Goal: Task Accomplishment & Management: Complete application form

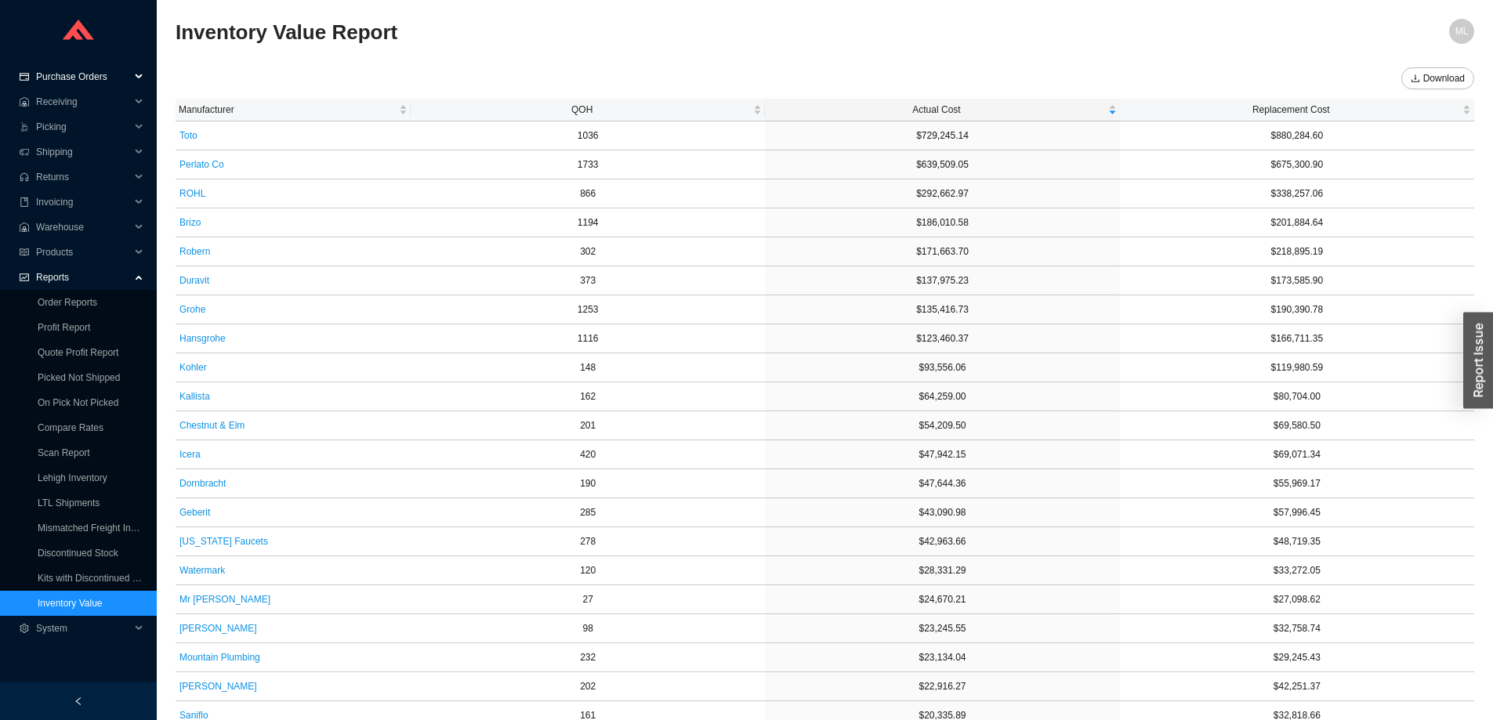
click at [81, 77] on span "Purchase Orders" at bounding box center [83, 76] width 94 height 25
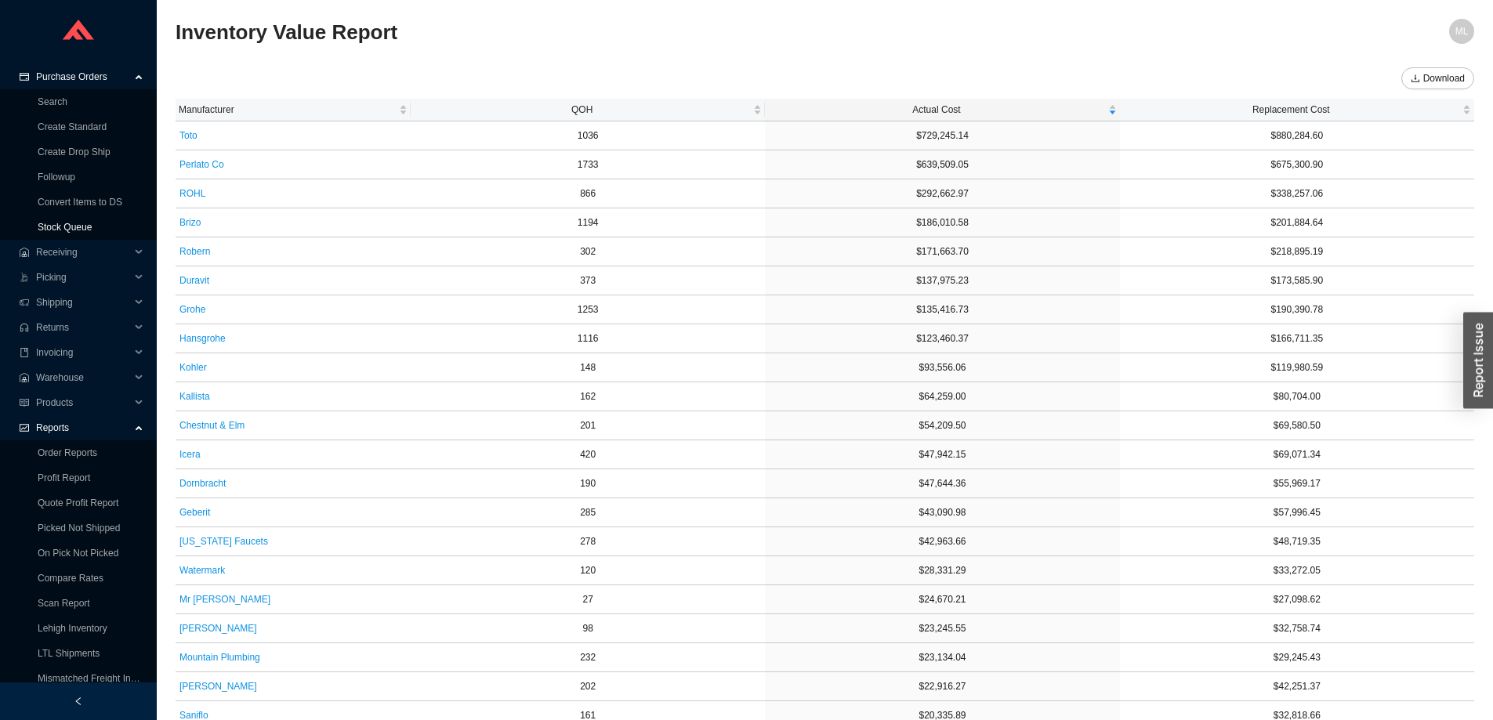
click at [74, 225] on link "Stock Queue" at bounding box center [65, 227] width 54 height 11
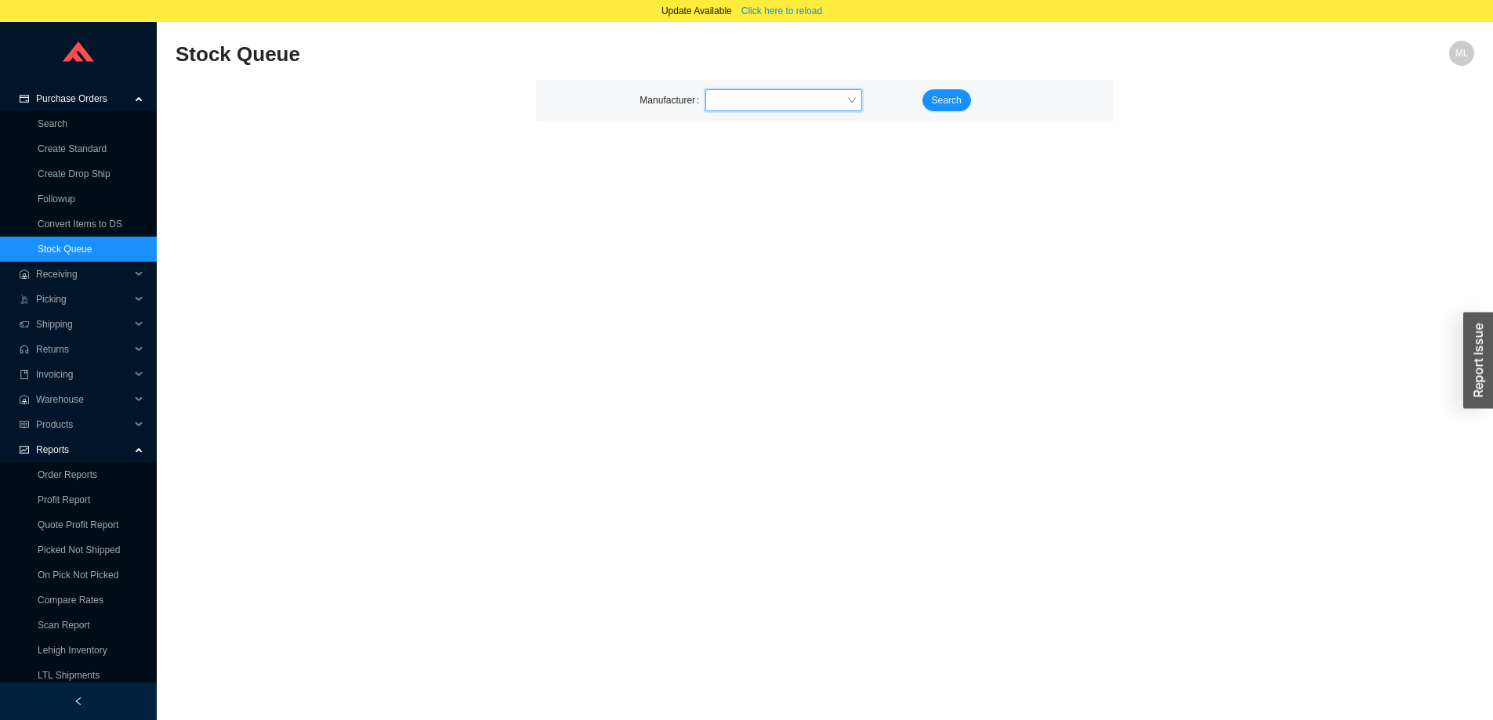
click at [744, 102] on input "search" at bounding box center [779, 100] width 135 height 20
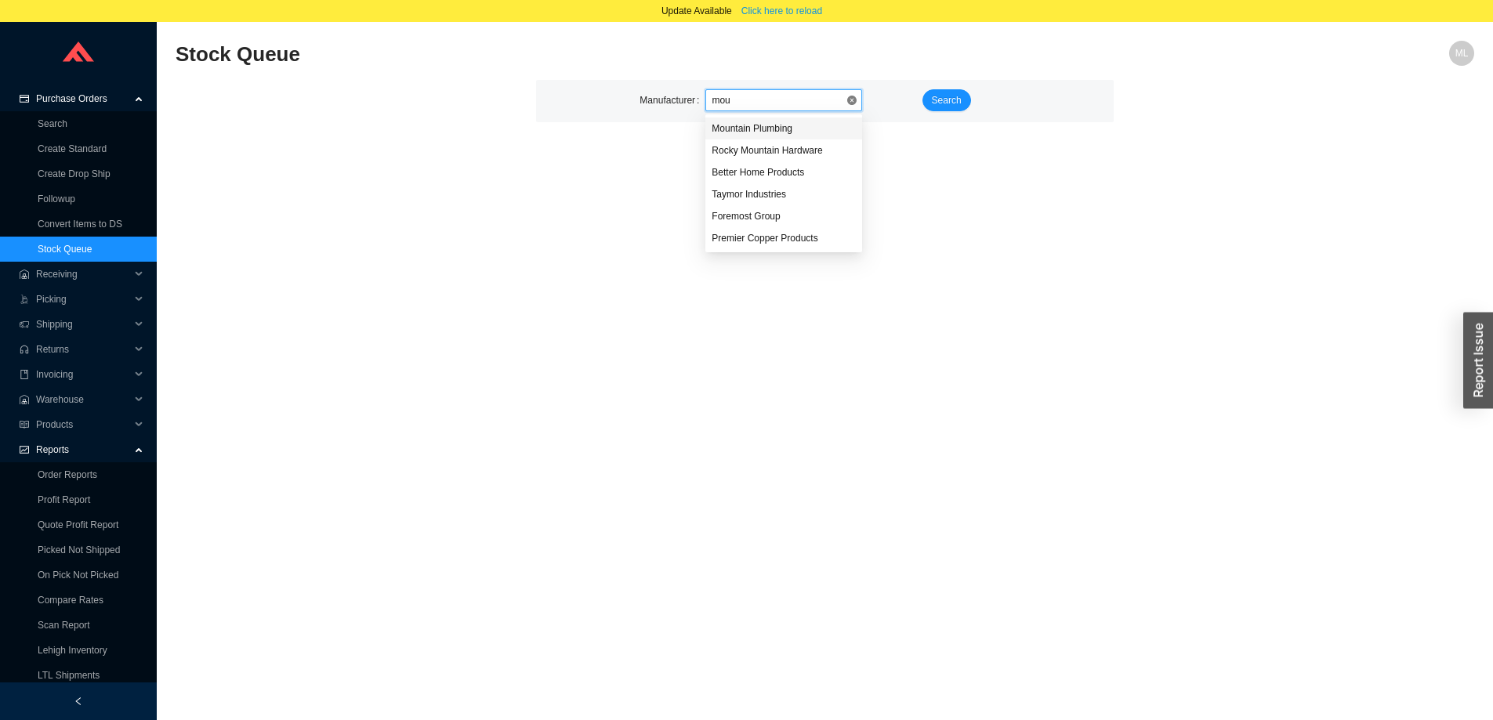
type input "moun"
click at [754, 126] on div "Mountain Plumbing" at bounding box center [784, 128] width 144 height 14
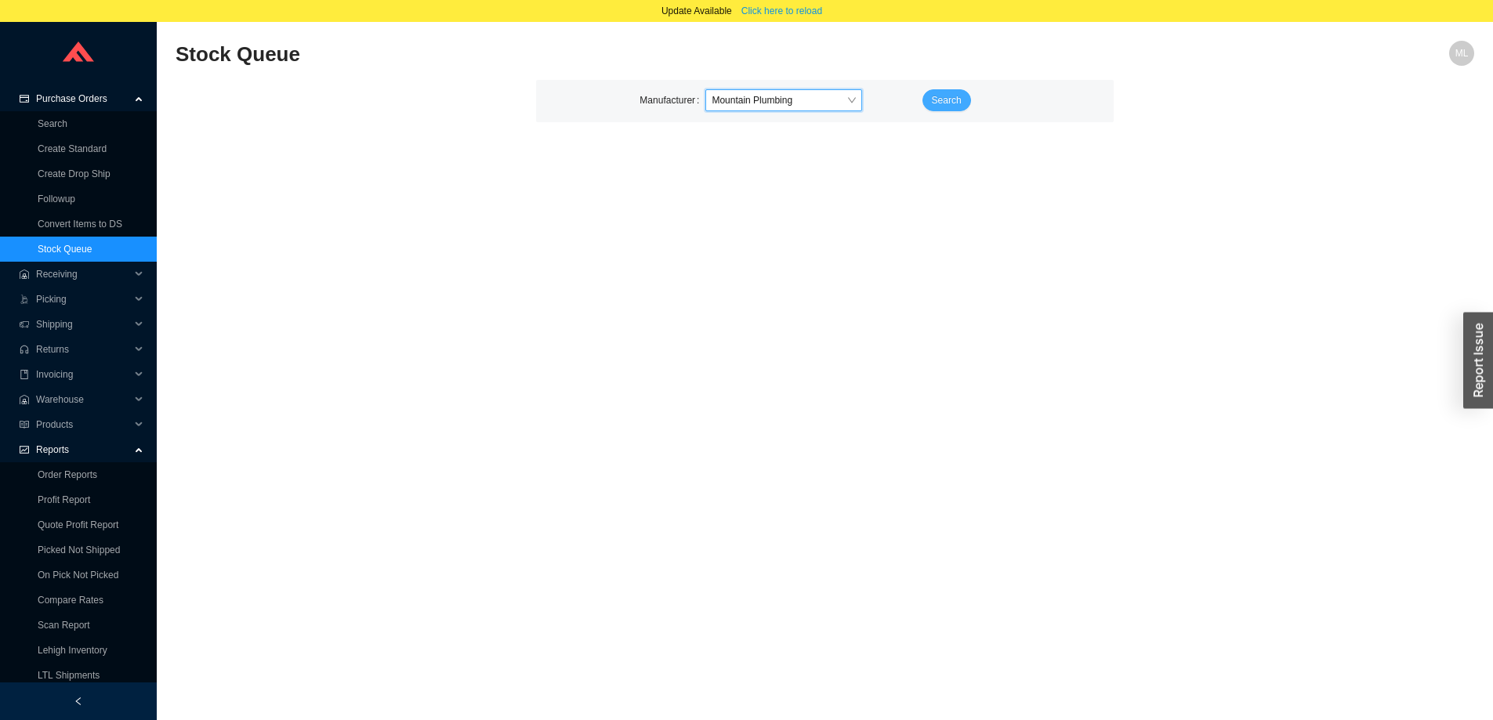
click at [955, 95] on span "Search" at bounding box center [947, 100] width 30 height 16
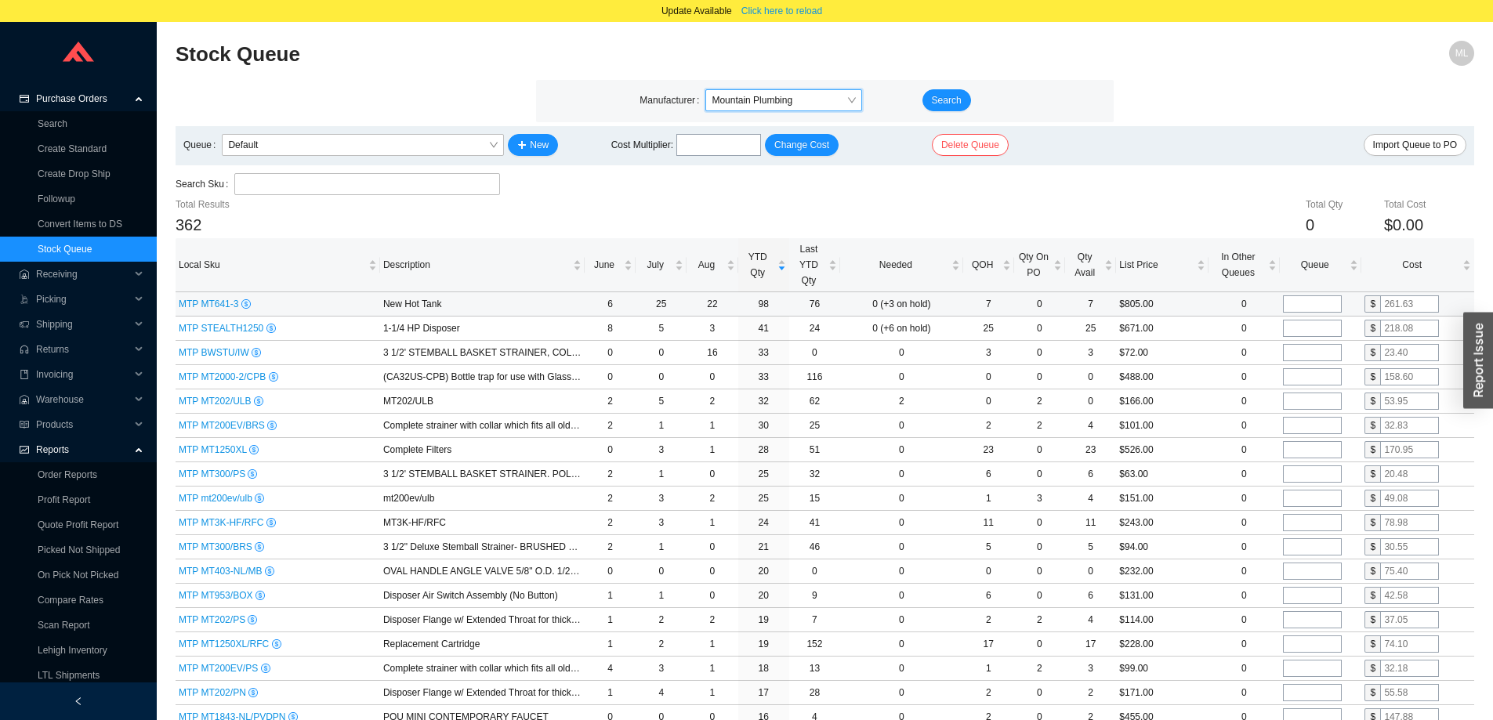
click at [1318, 306] on input "tel" at bounding box center [1312, 303] width 59 height 17
type input "64"
drag, startPoint x: 1425, startPoint y: 301, endPoint x: 1360, endPoint y: 305, distance: 64.4
click at [1360, 305] on tr "MTP MT641-3 New Hot Tank 6 25 22 98 76 0 (+3 on hold) 7 0 7 $805.00 0 64 $" at bounding box center [825, 304] width 1298 height 24
type input "194.42"
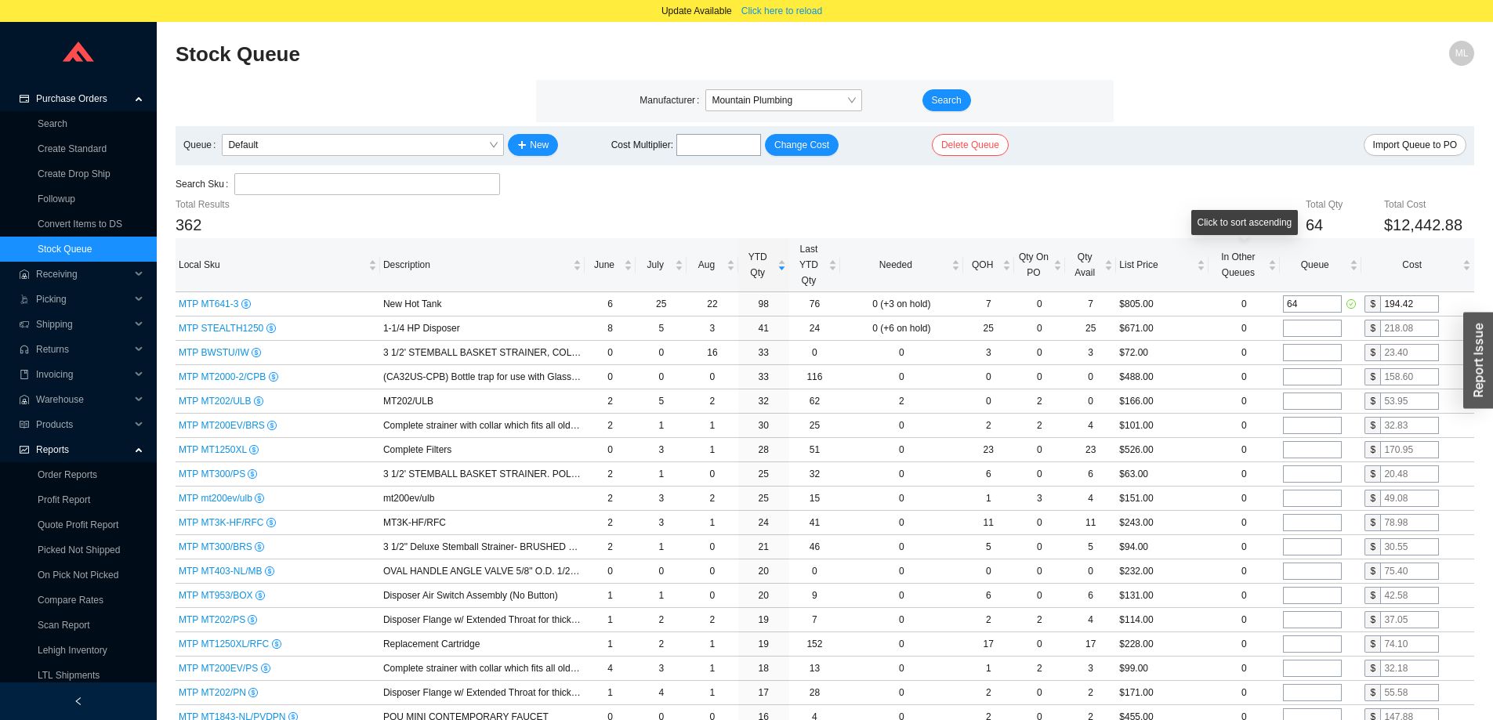
click at [1211, 199] on div "Total Qty 64 Total Cost $12,442.88" at bounding box center [933, 218] width 1082 height 42
click at [75, 145] on link "Create Standard" at bounding box center [72, 148] width 69 height 11
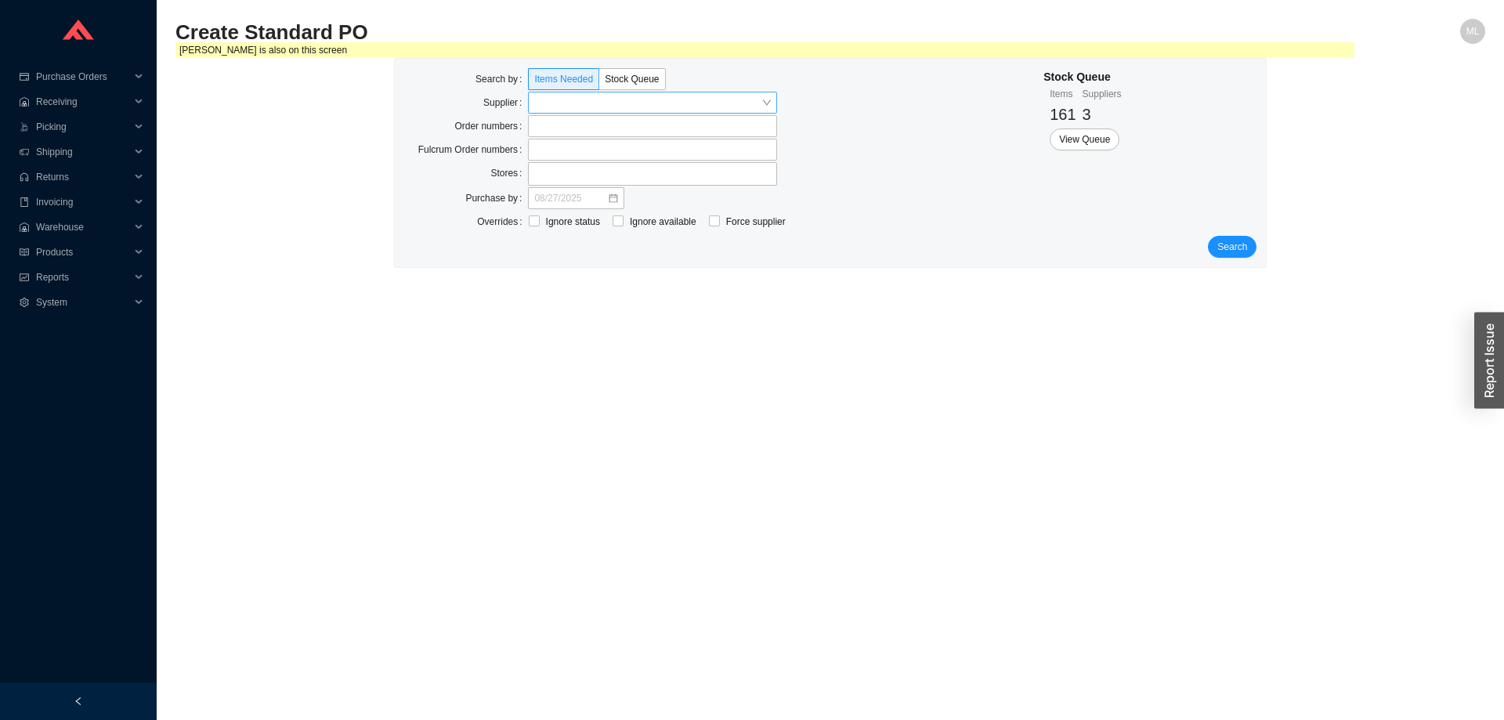
click at [592, 103] on input "search" at bounding box center [647, 102] width 227 height 20
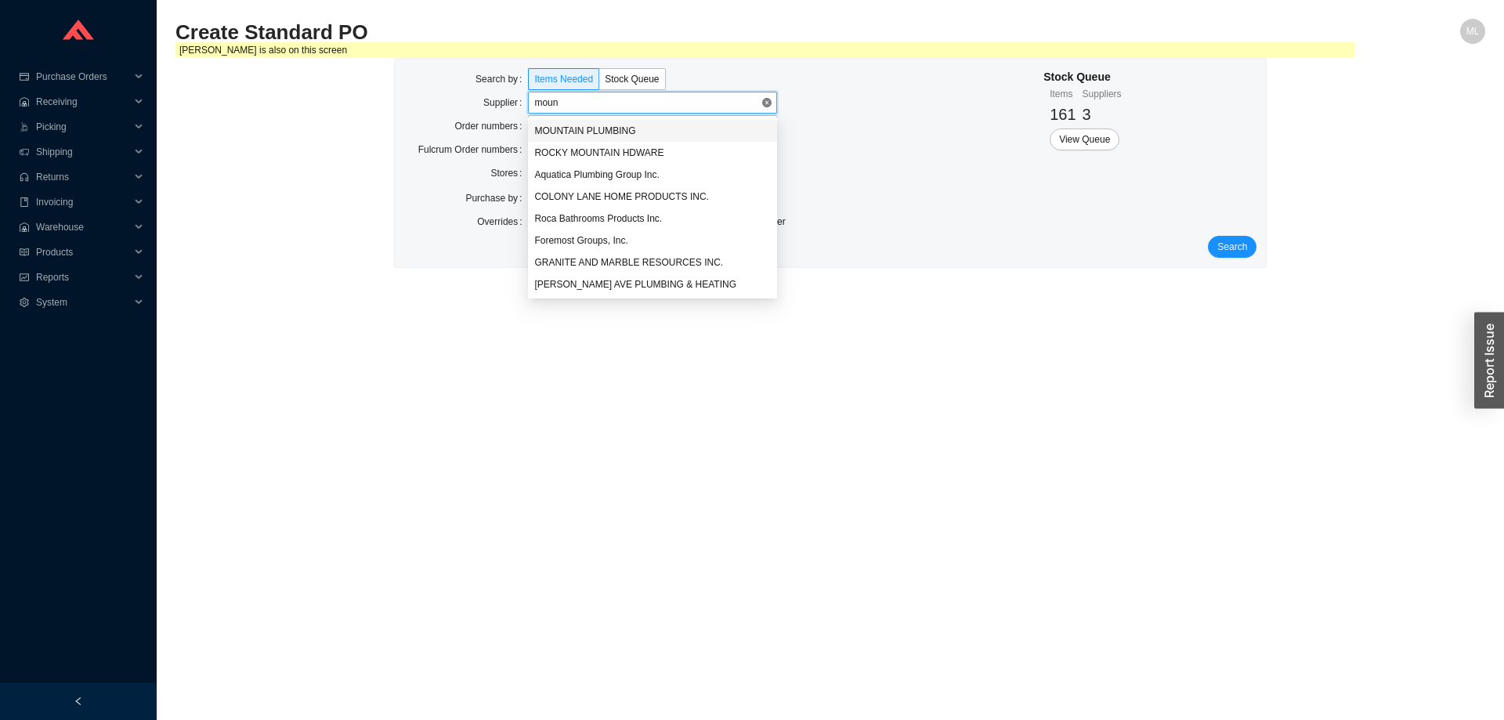
type input "mount"
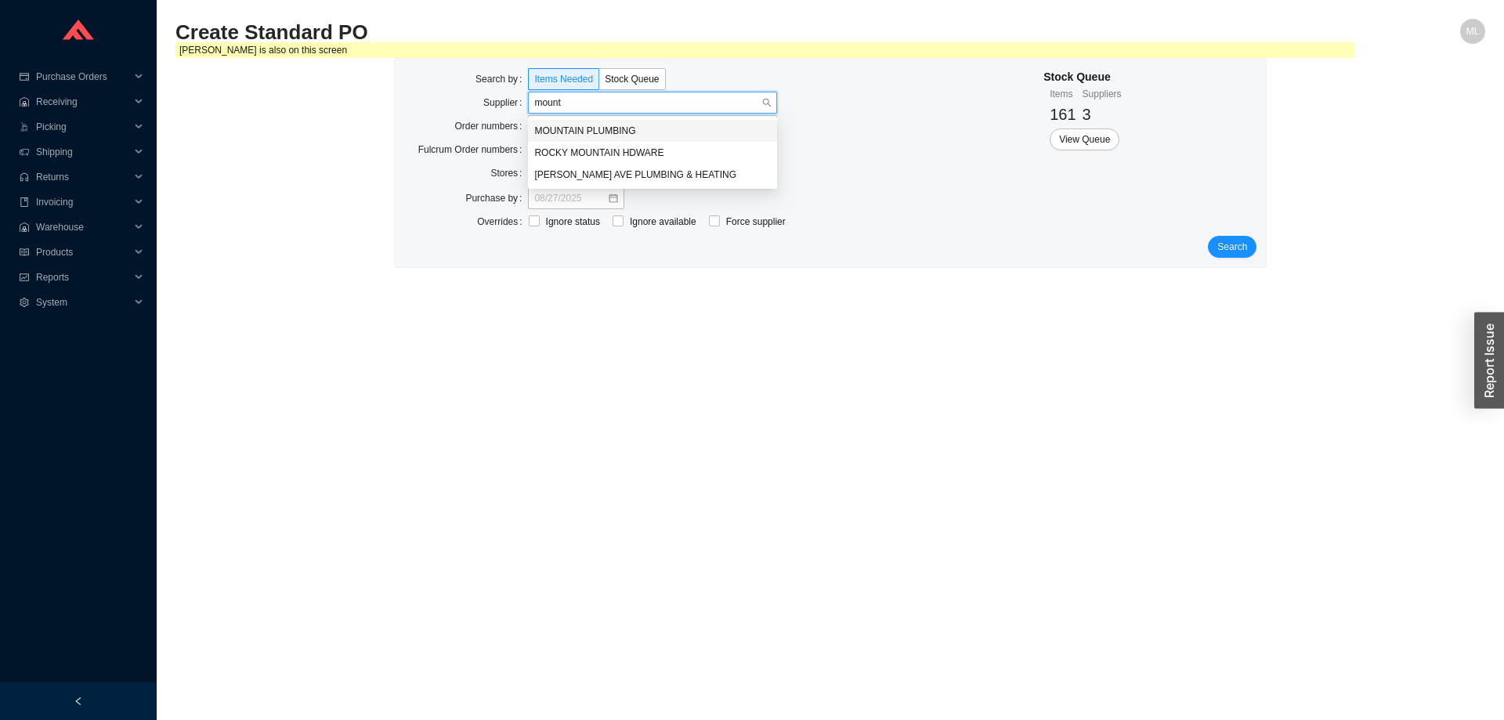
click at [627, 129] on div "MOUNTAIN PLUMBING" at bounding box center [652, 131] width 237 height 14
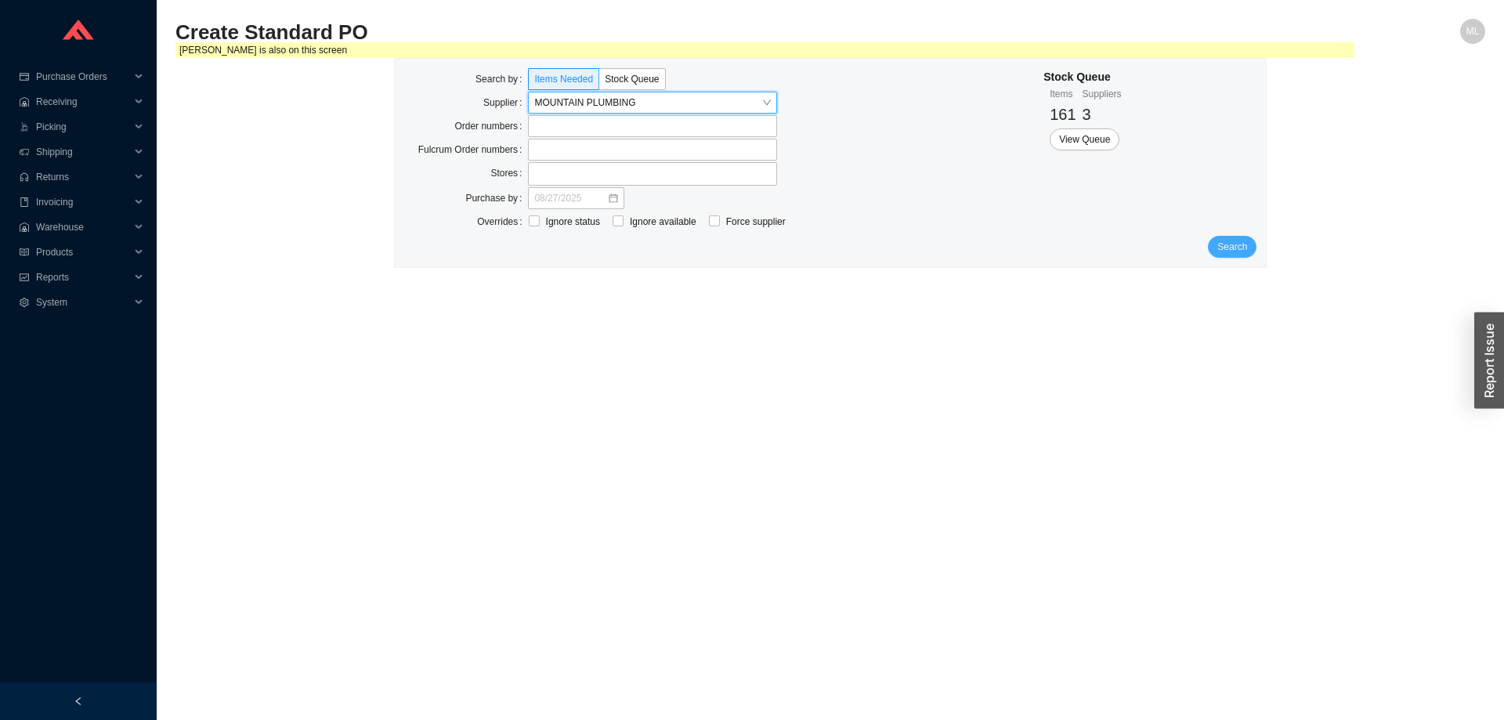
click at [1226, 242] on span "Search" at bounding box center [1233, 247] width 30 height 16
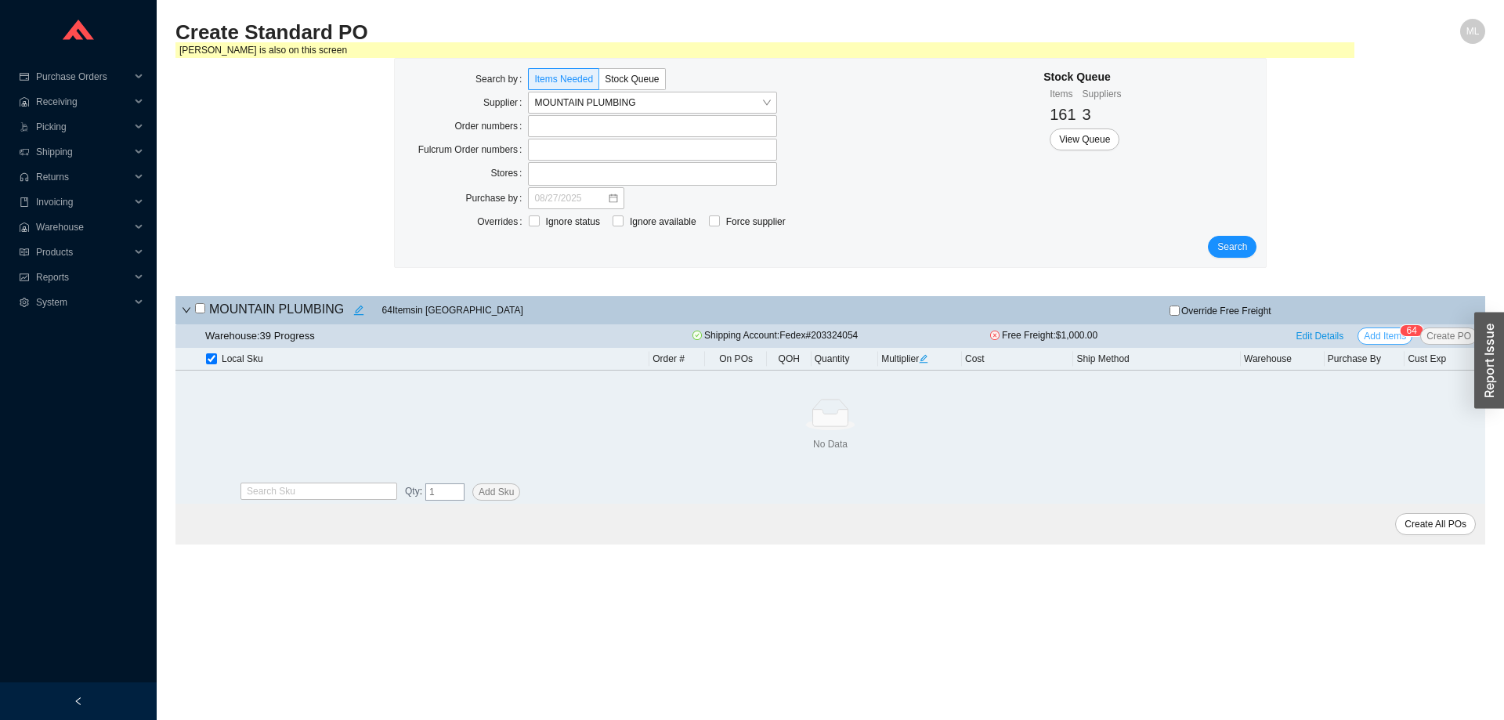
click at [1389, 332] on span "Add Items" at bounding box center [1385, 336] width 42 height 16
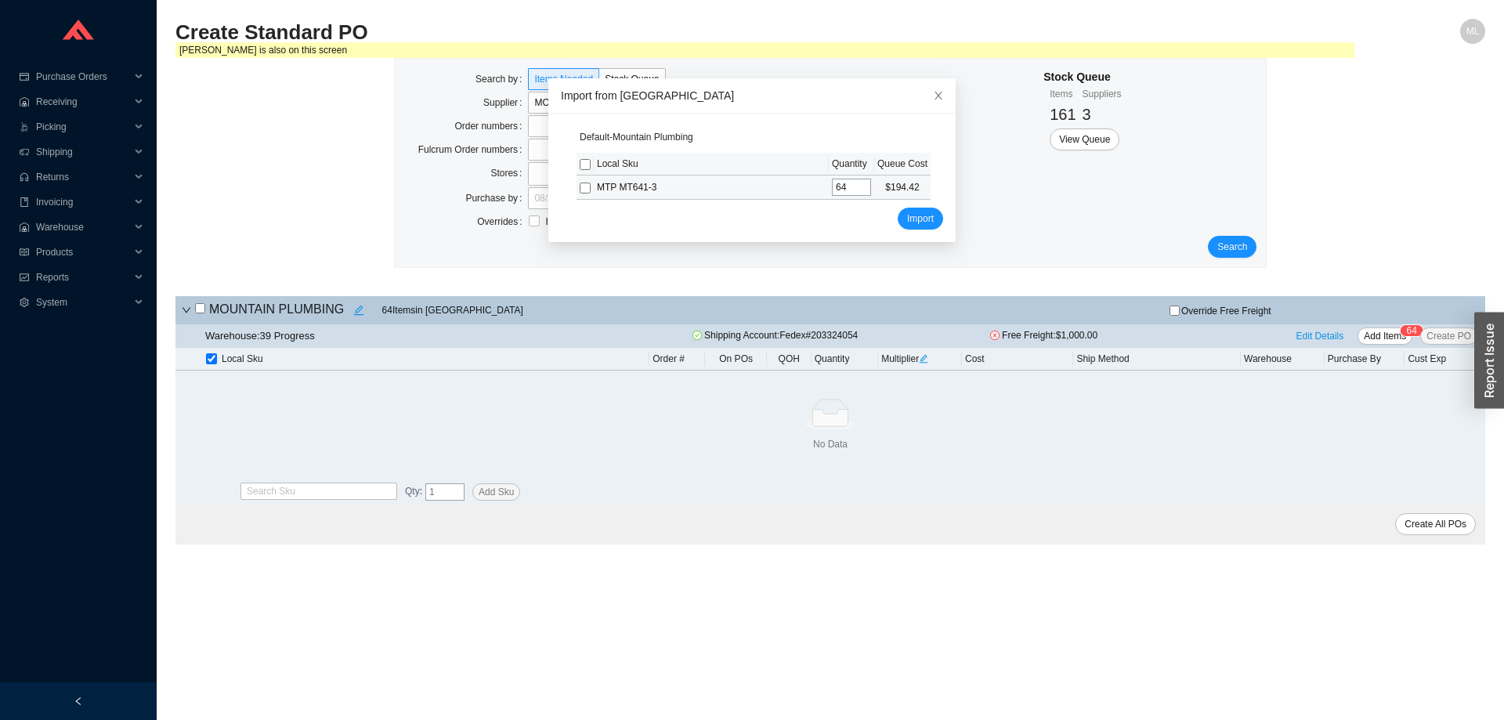
click at [581, 187] on input "checkbox" at bounding box center [585, 188] width 11 height 11
checkbox input "true"
click at [907, 215] on span "Import" at bounding box center [920, 219] width 27 height 16
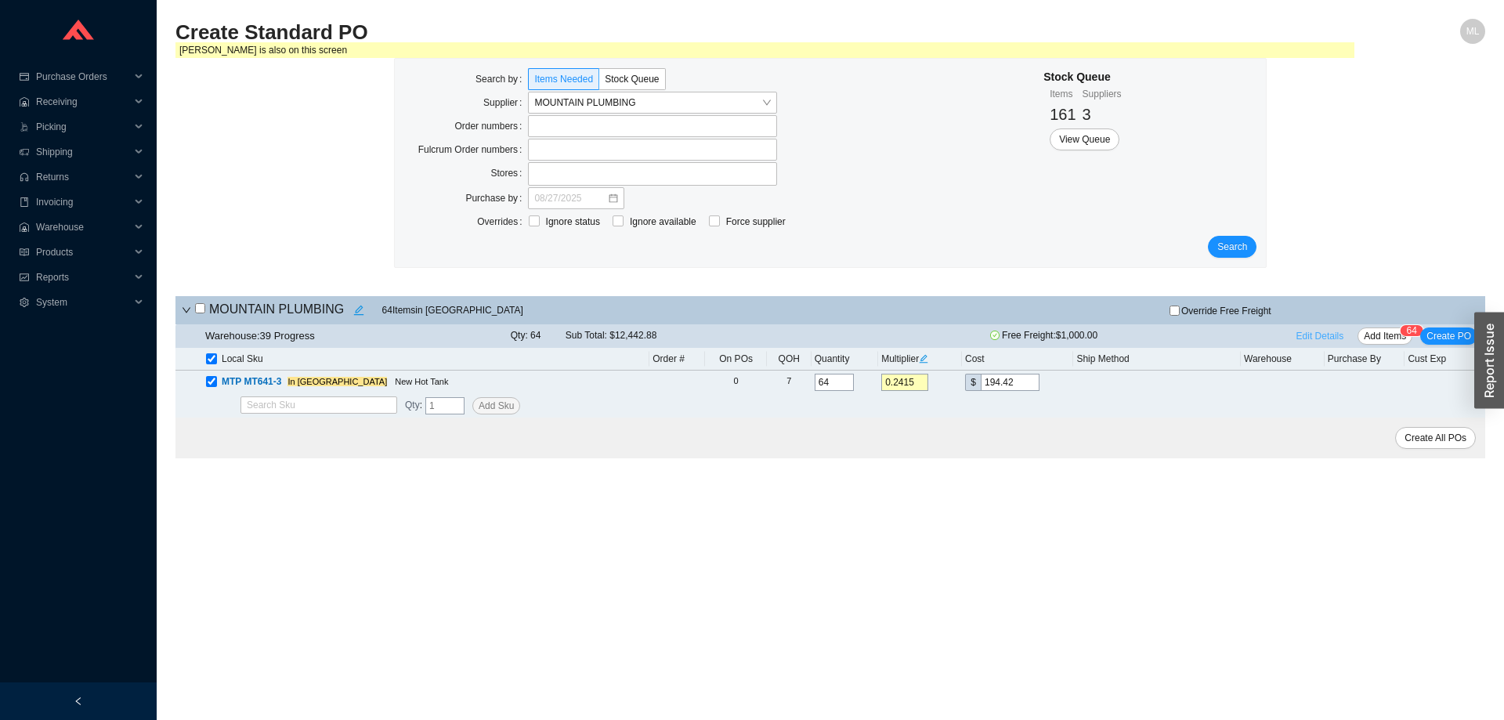
click at [1334, 336] on span "Edit Details" at bounding box center [1321, 336] width 48 height 16
select select "1"
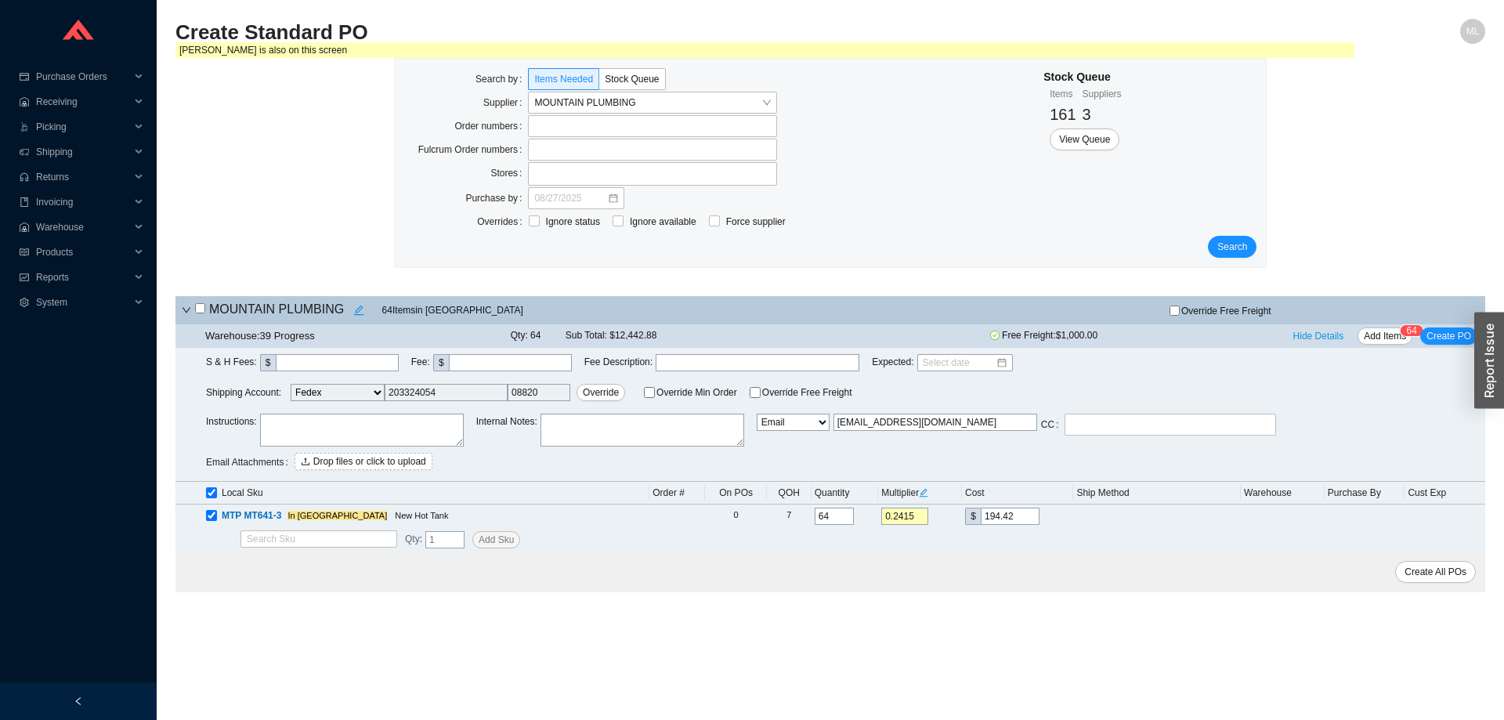
drag, startPoint x: 912, startPoint y: 425, endPoint x: 795, endPoint y: 425, distance: 117.5
click at [795, 425] on div "Instructions : Internal Notes : Email Email Buyer EDI Do Not Send orders@mounta…" at bounding box center [846, 444] width 1280 height 61
type input "c"
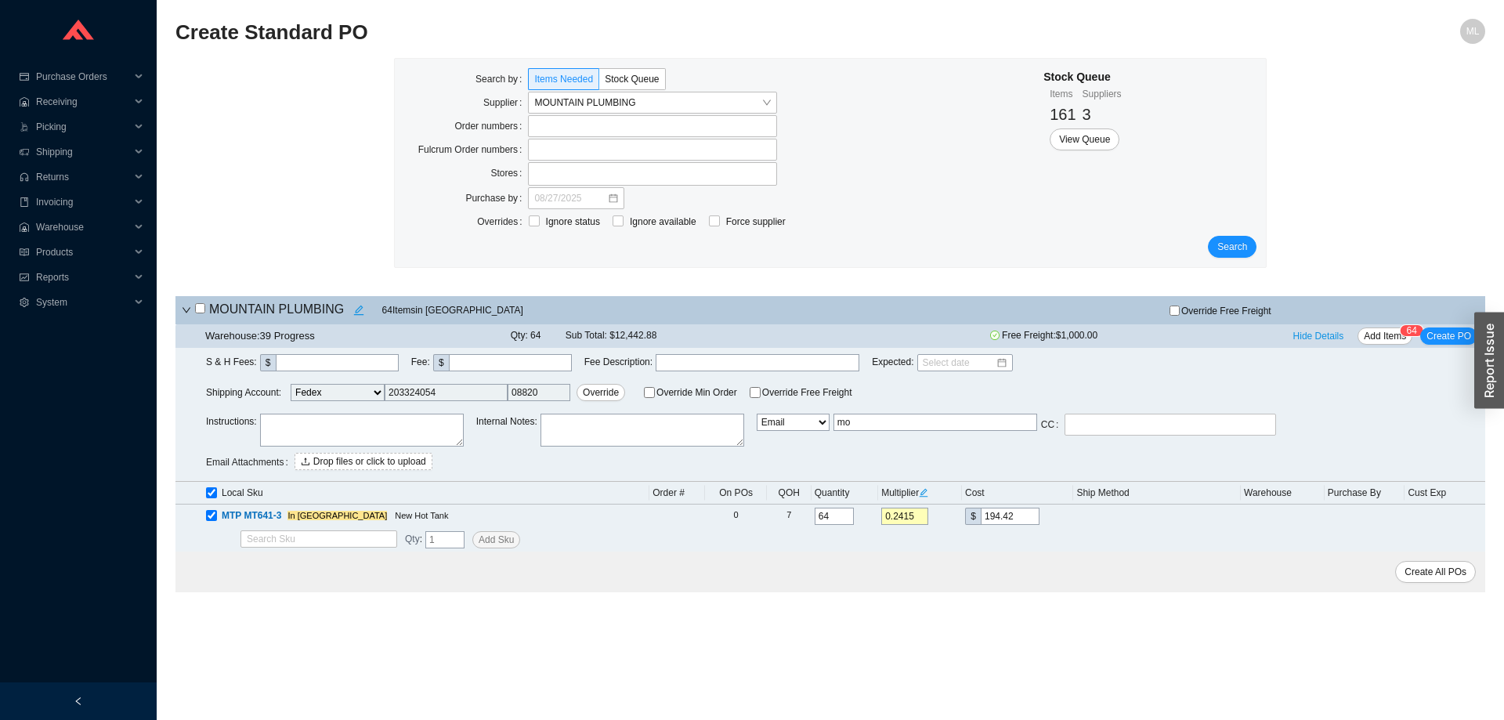
type input "mordy@qualitybath.com"
click at [1446, 570] on span "Create All POs" at bounding box center [1436, 572] width 62 height 16
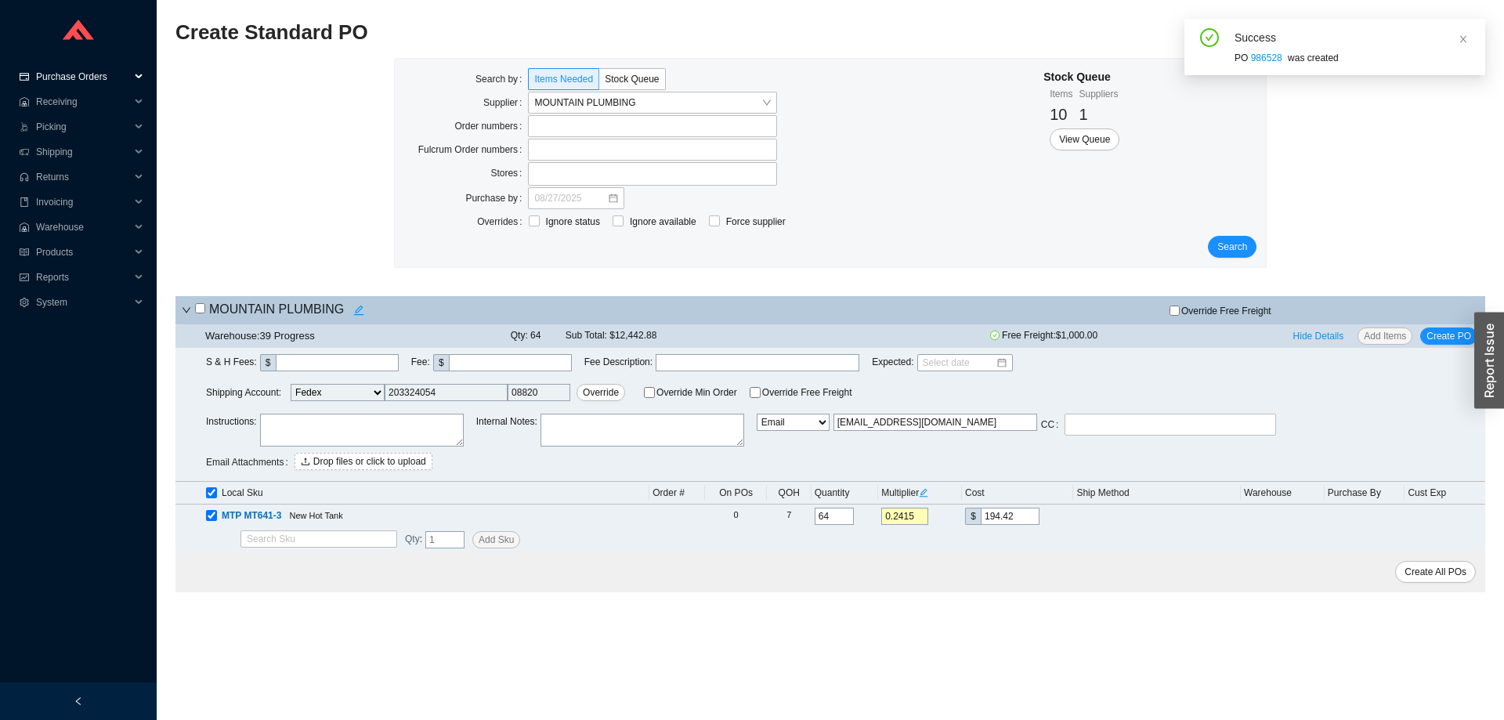
click at [74, 71] on span "Purchase Orders" at bounding box center [83, 76] width 94 height 25
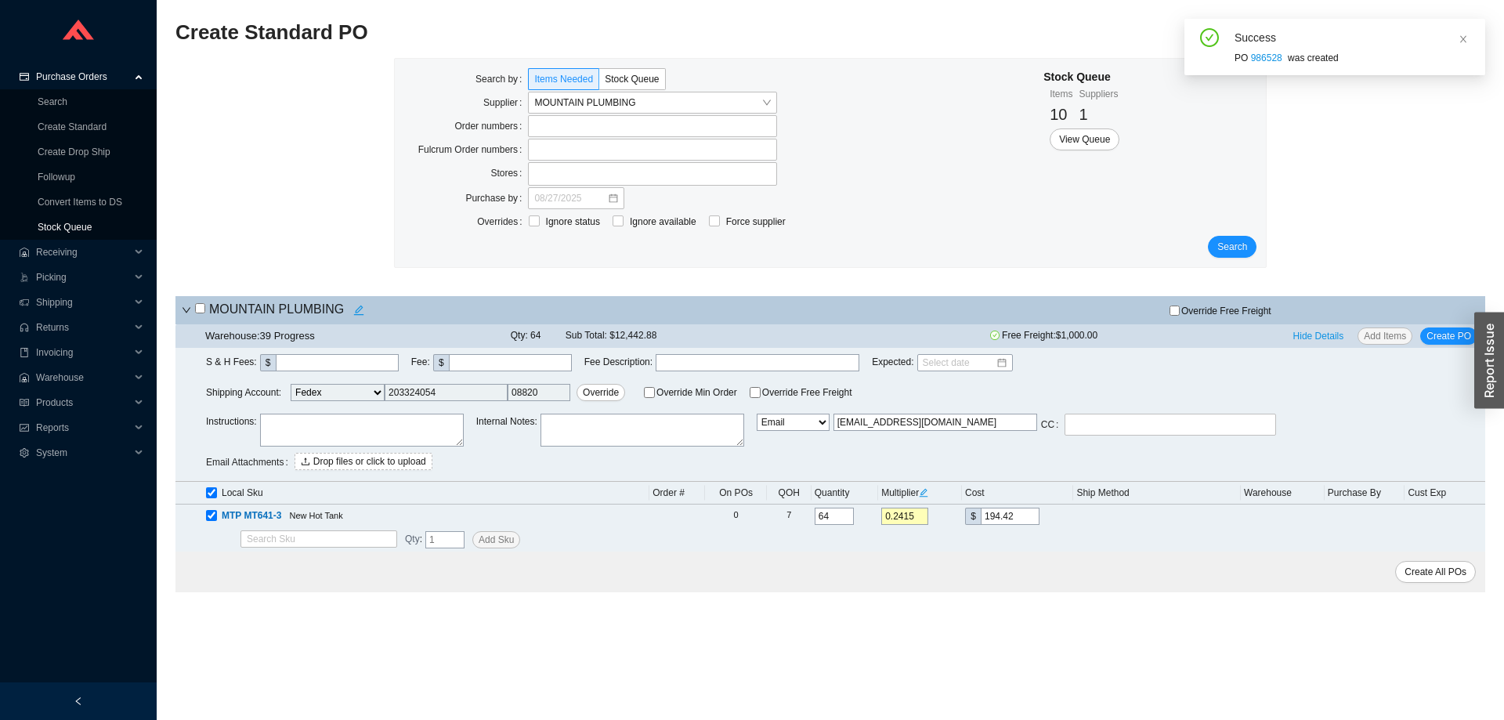
click at [73, 226] on link "Stock Queue" at bounding box center [65, 227] width 54 height 11
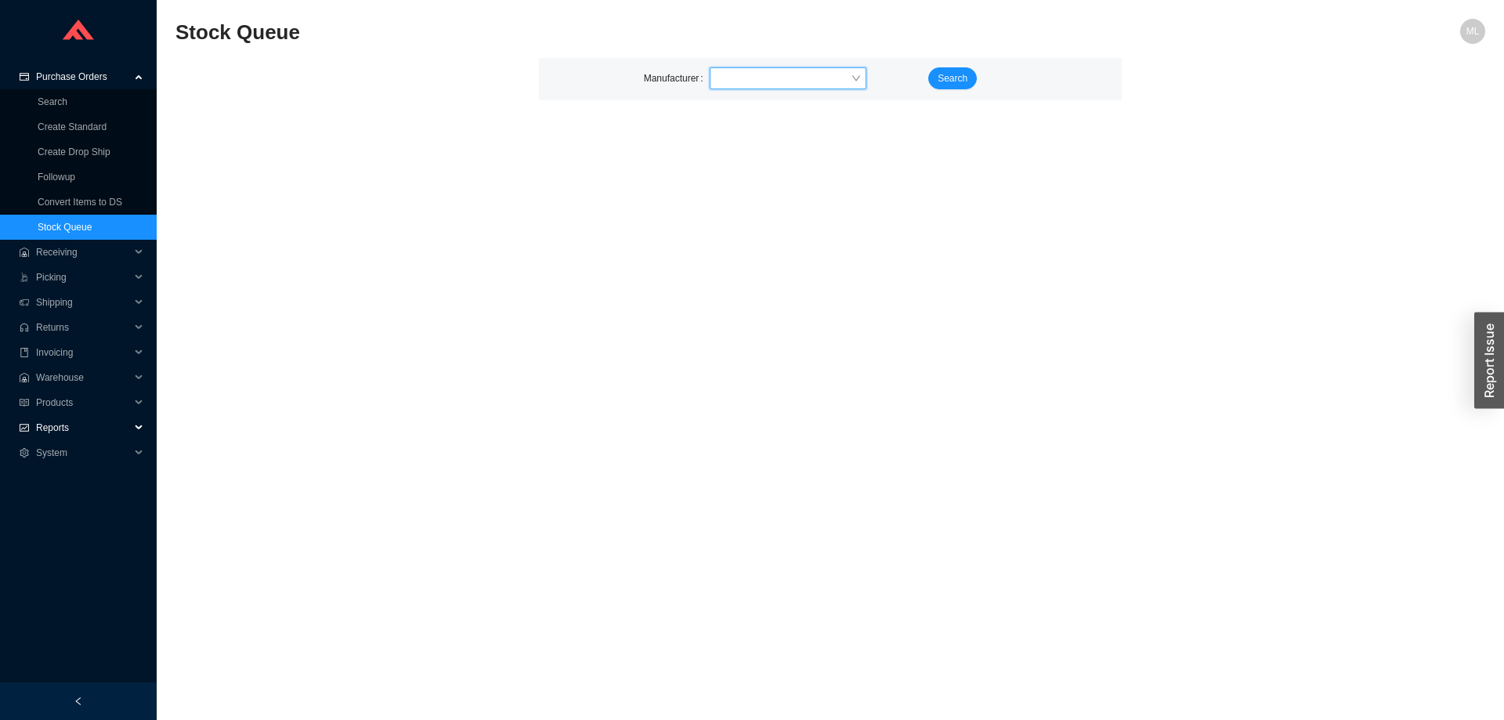
click at [55, 425] on span "Reports" at bounding box center [83, 427] width 94 height 25
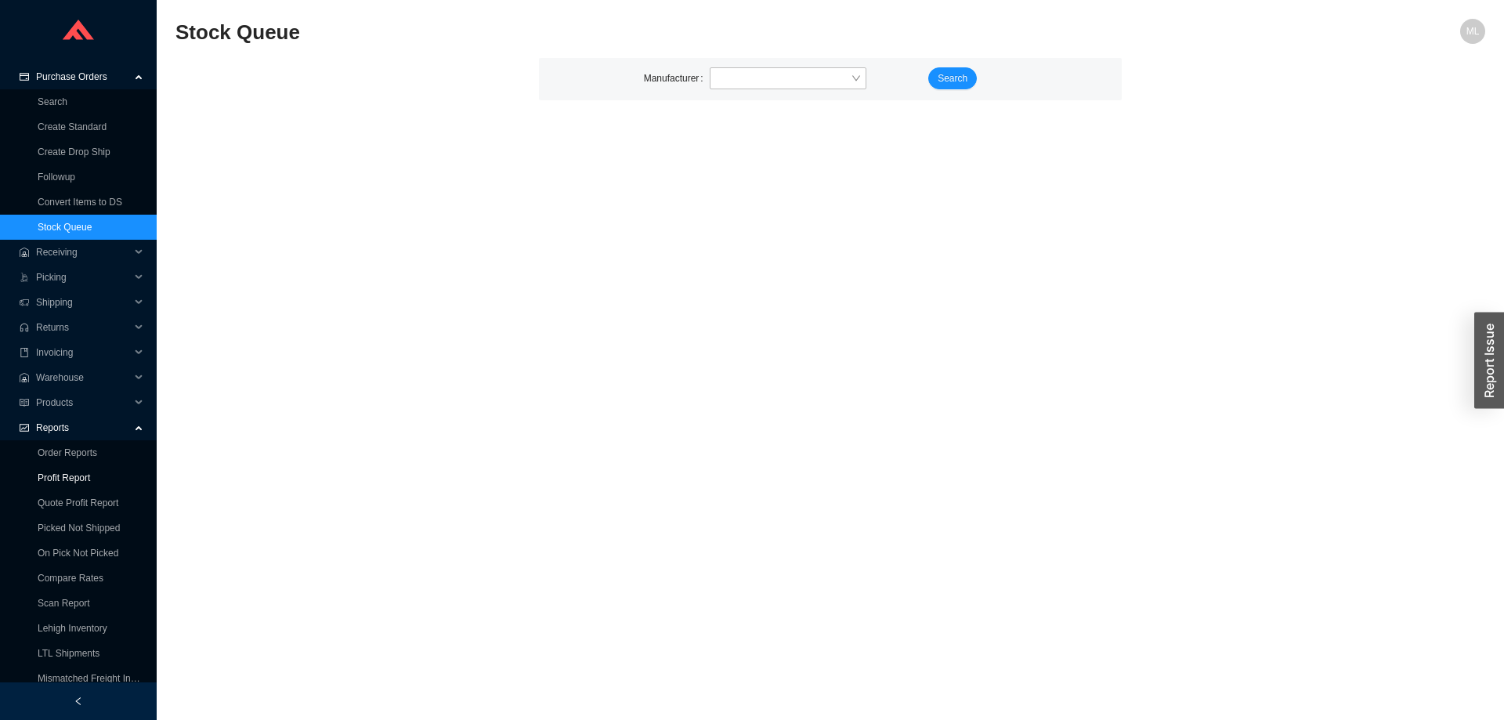
click at [64, 476] on link "Profit Report" at bounding box center [64, 478] width 53 height 11
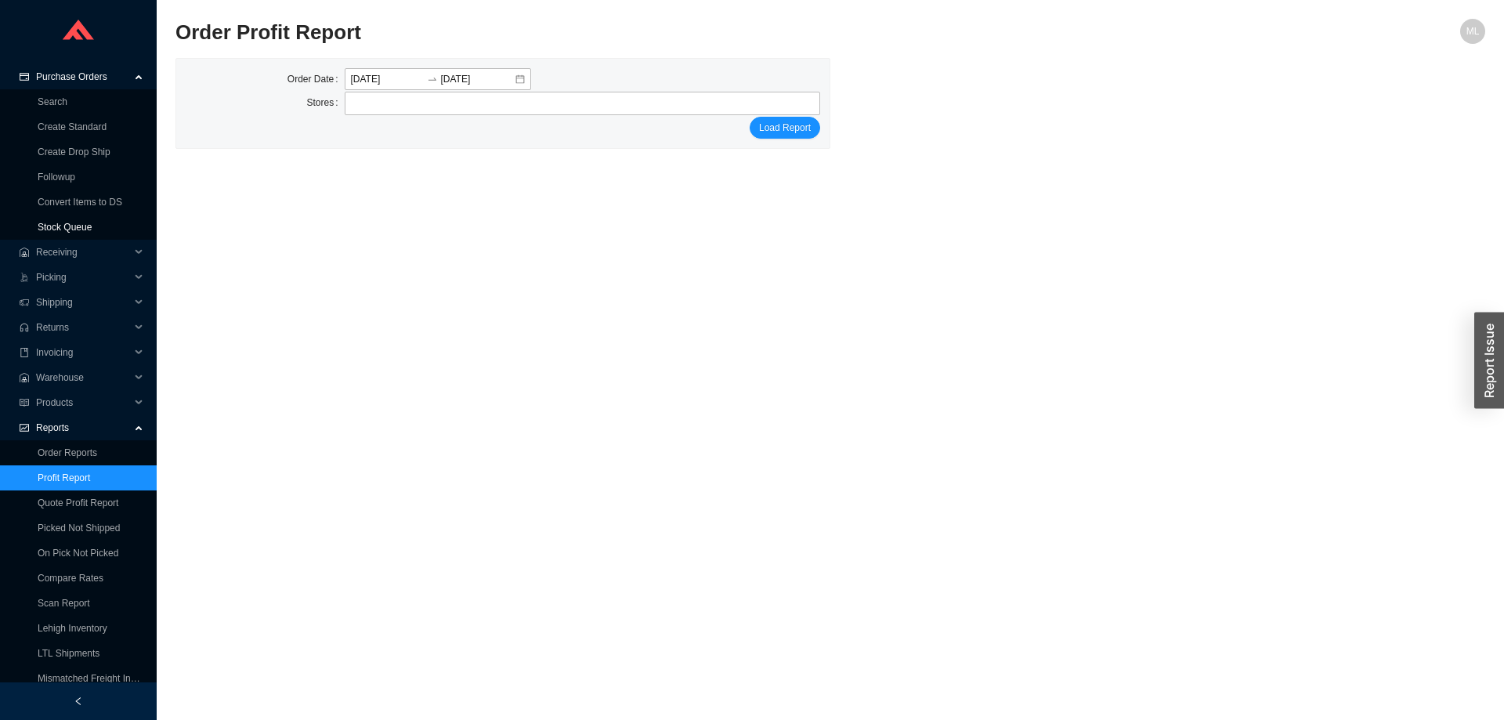
click at [75, 226] on link "Stock Queue" at bounding box center [65, 227] width 54 height 11
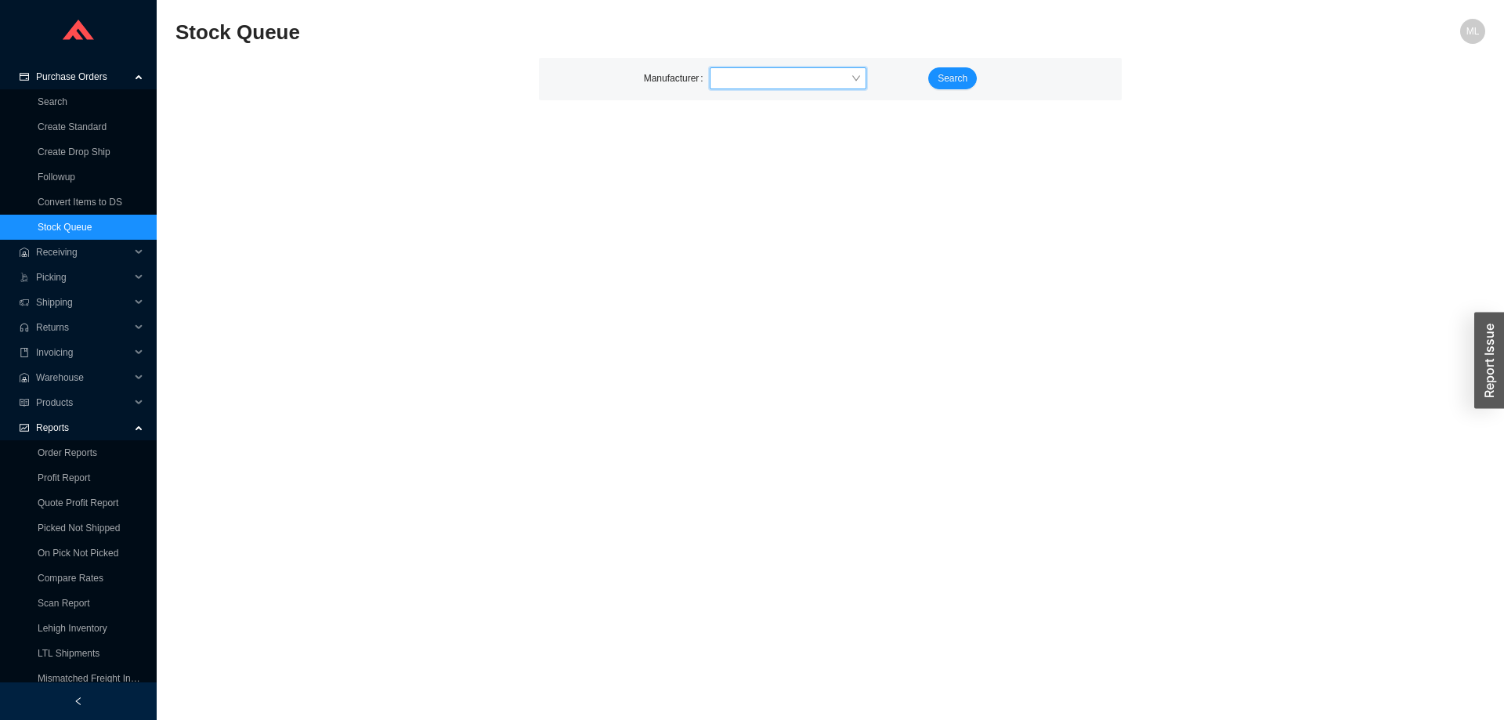
click at [768, 76] on input "search" at bounding box center [783, 78] width 135 height 20
type input "mount"
click at [769, 98] on div "Mountain Plumbing" at bounding box center [788, 107] width 157 height 22
click at [942, 70] on button "Search" at bounding box center [953, 78] width 49 height 22
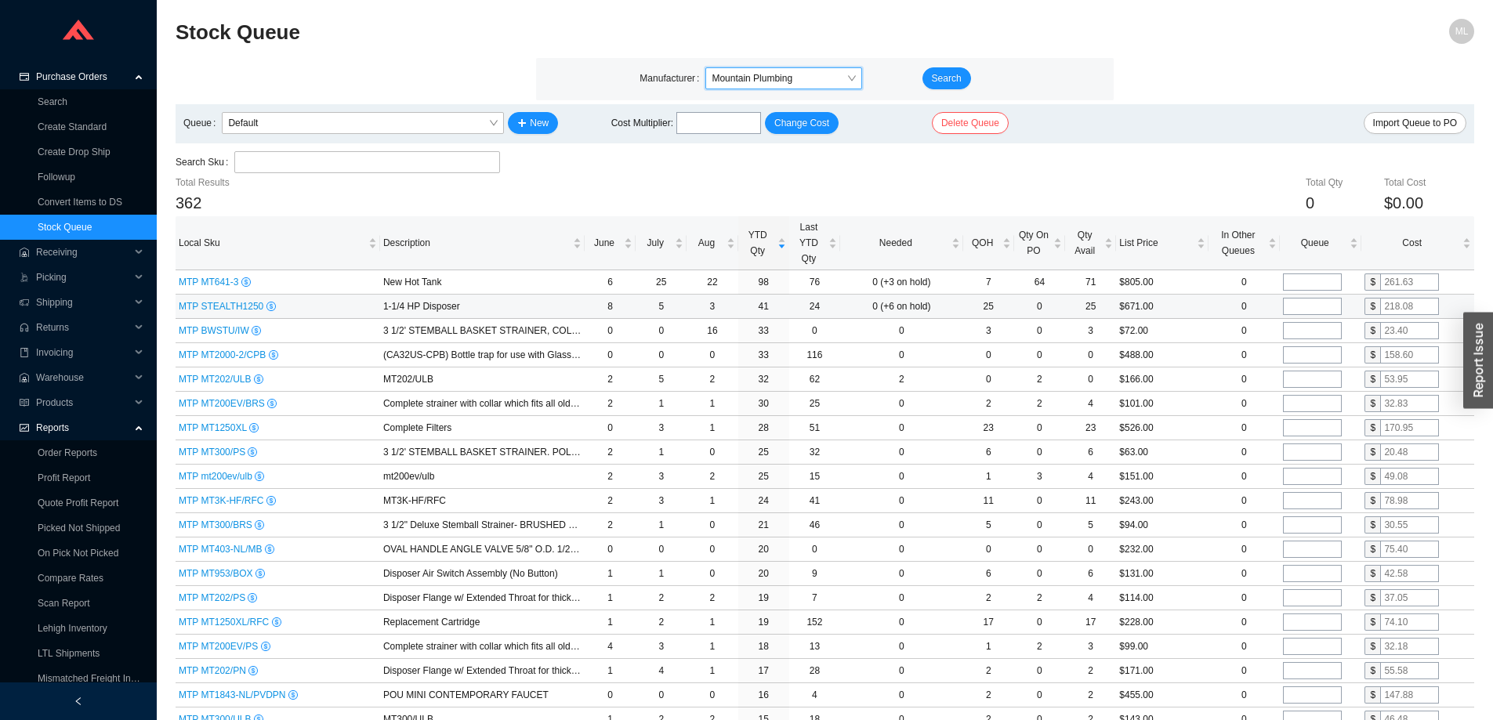
click at [221, 306] on span "MTP STEALTH1250" at bounding box center [223, 306] width 88 height 11
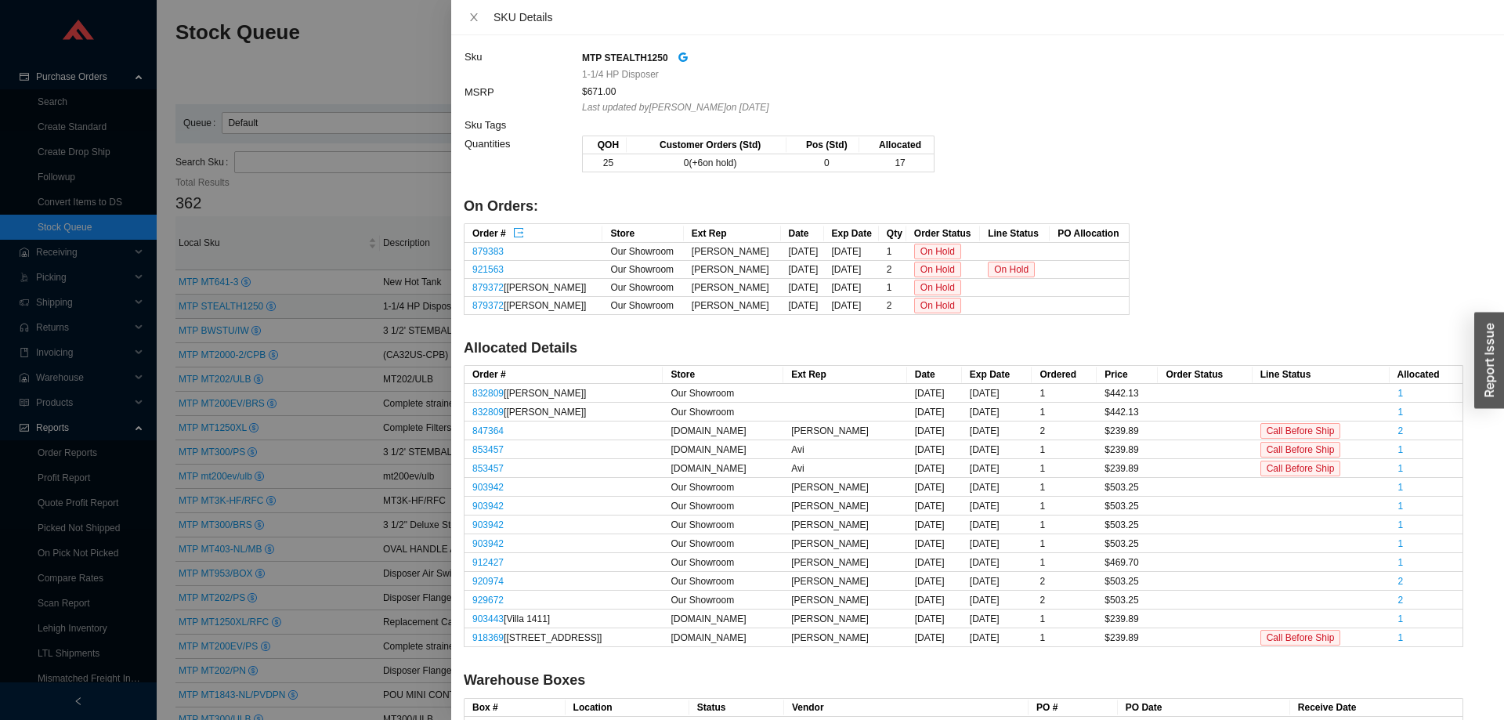
scroll to position [470, 0]
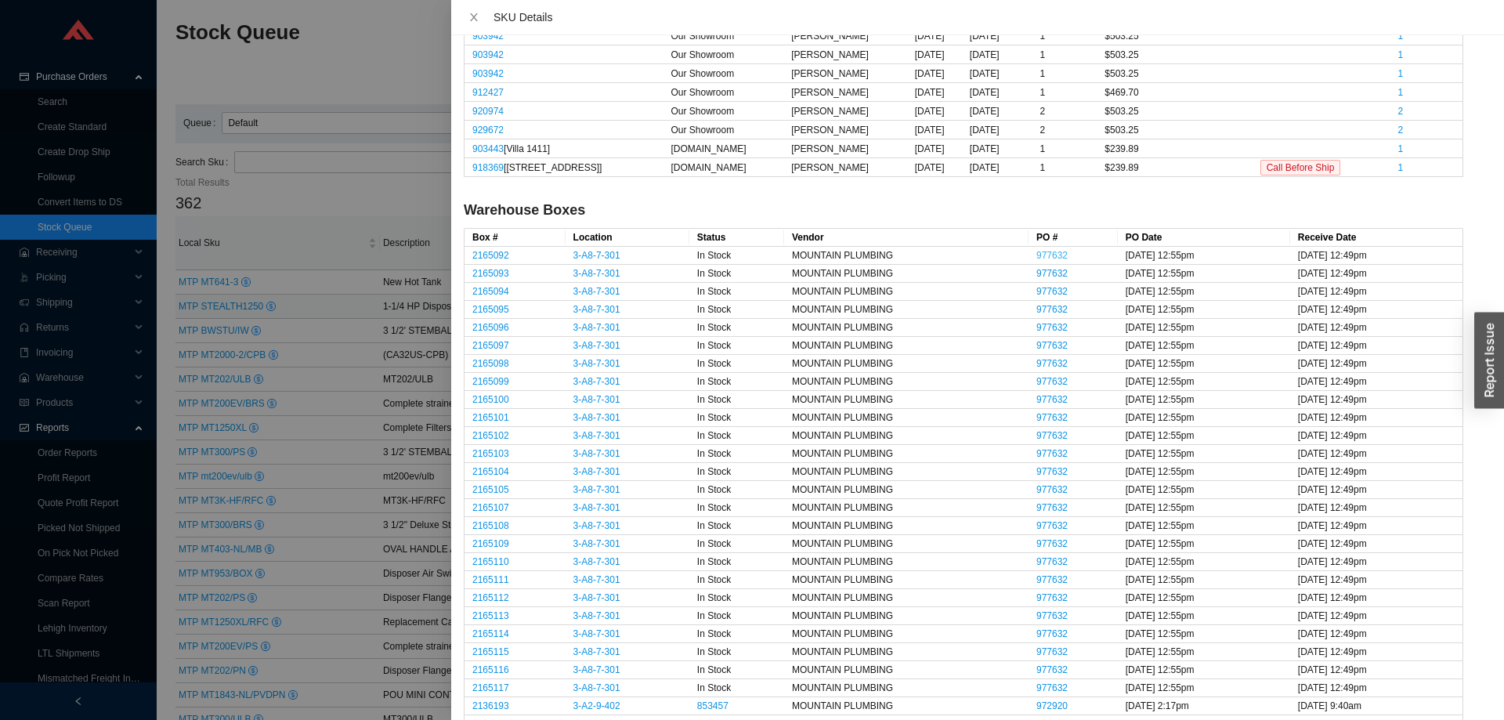
click at [1039, 255] on link "977632" at bounding box center [1052, 255] width 31 height 11
click at [473, 14] on icon "close" at bounding box center [474, 17] width 11 height 11
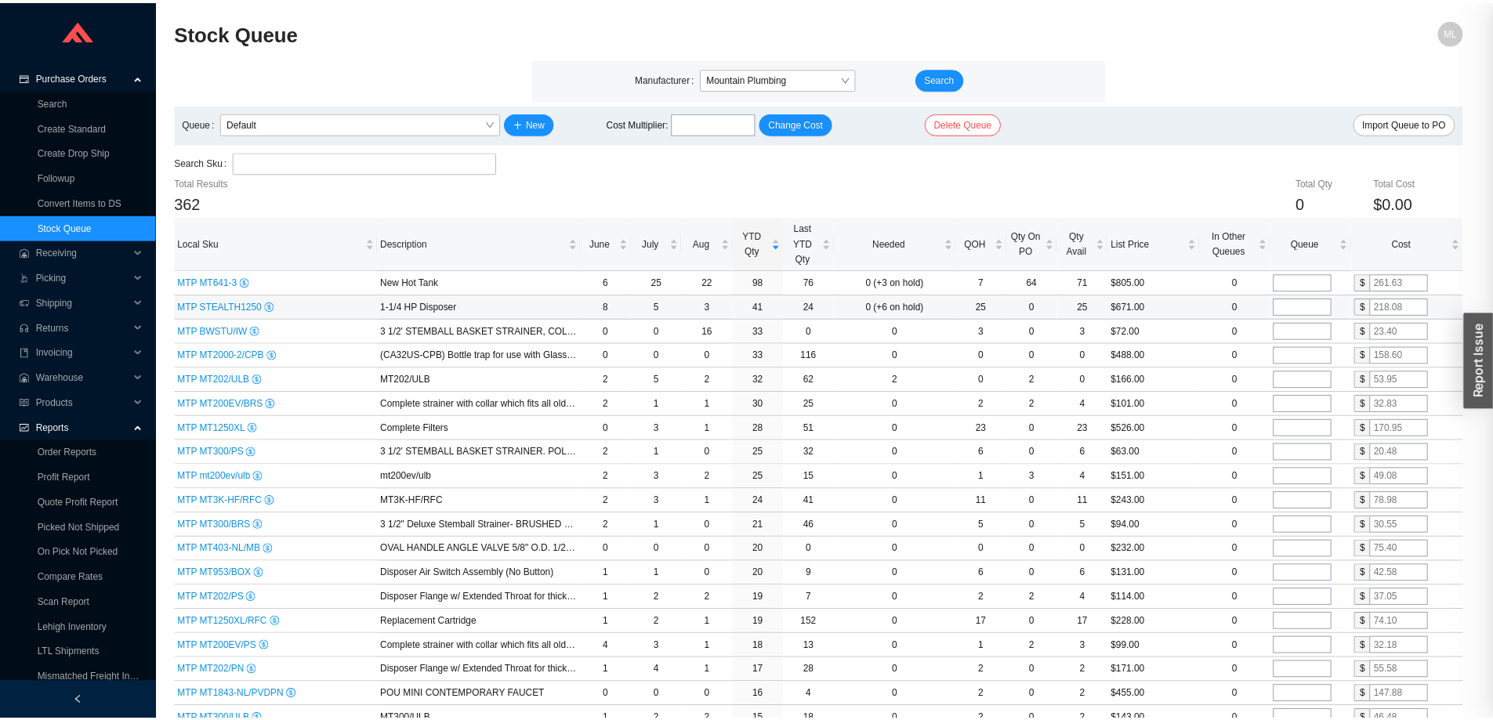
scroll to position [0, 0]
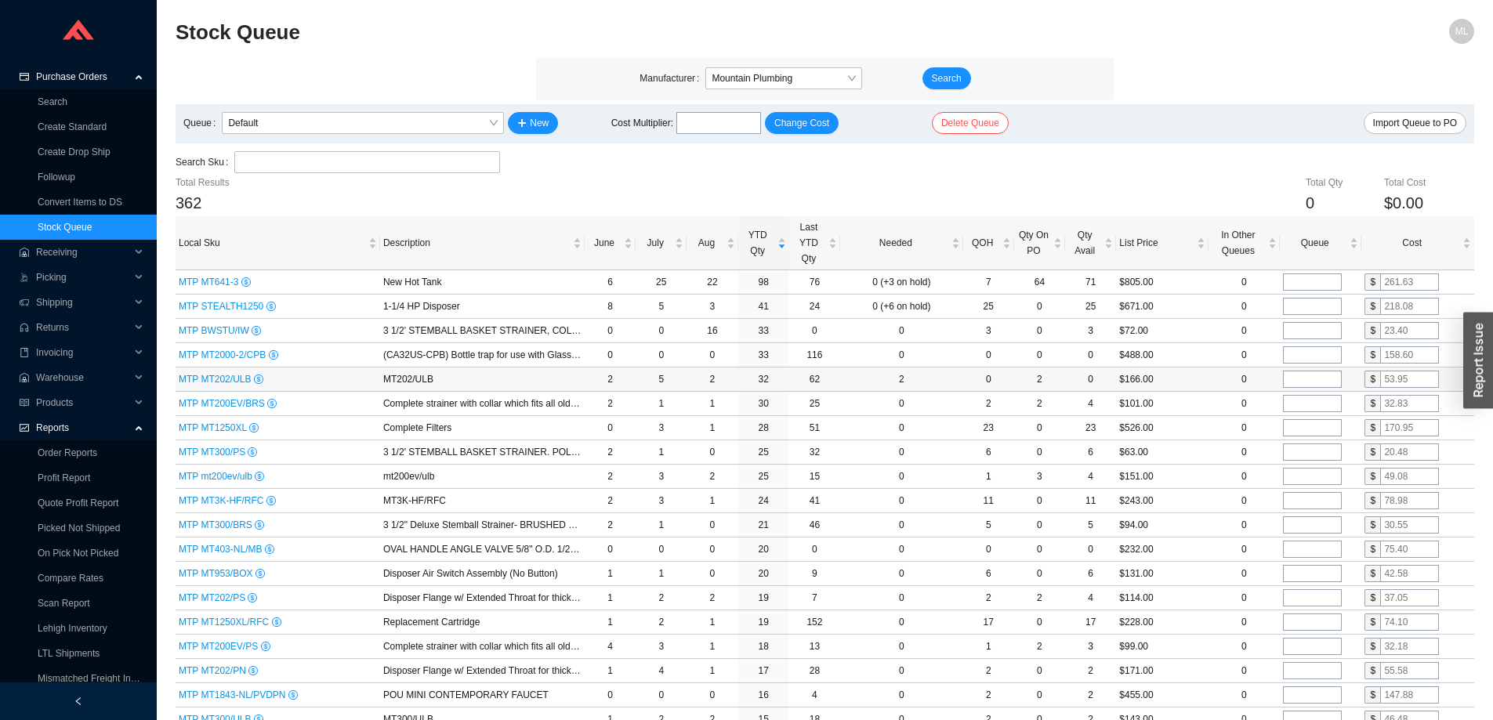
click at [1313, 378] on input "tel" at bounding box center [1312, 379] width 59 height 17
type input "10"
click at [1175, 399] on td "$101.00" at bounding box center [1162, 404] width 92 height 24
click at [1308, 402] on input "tel" at bounding box center [1312, 403] width 59 height 17
type input "4"
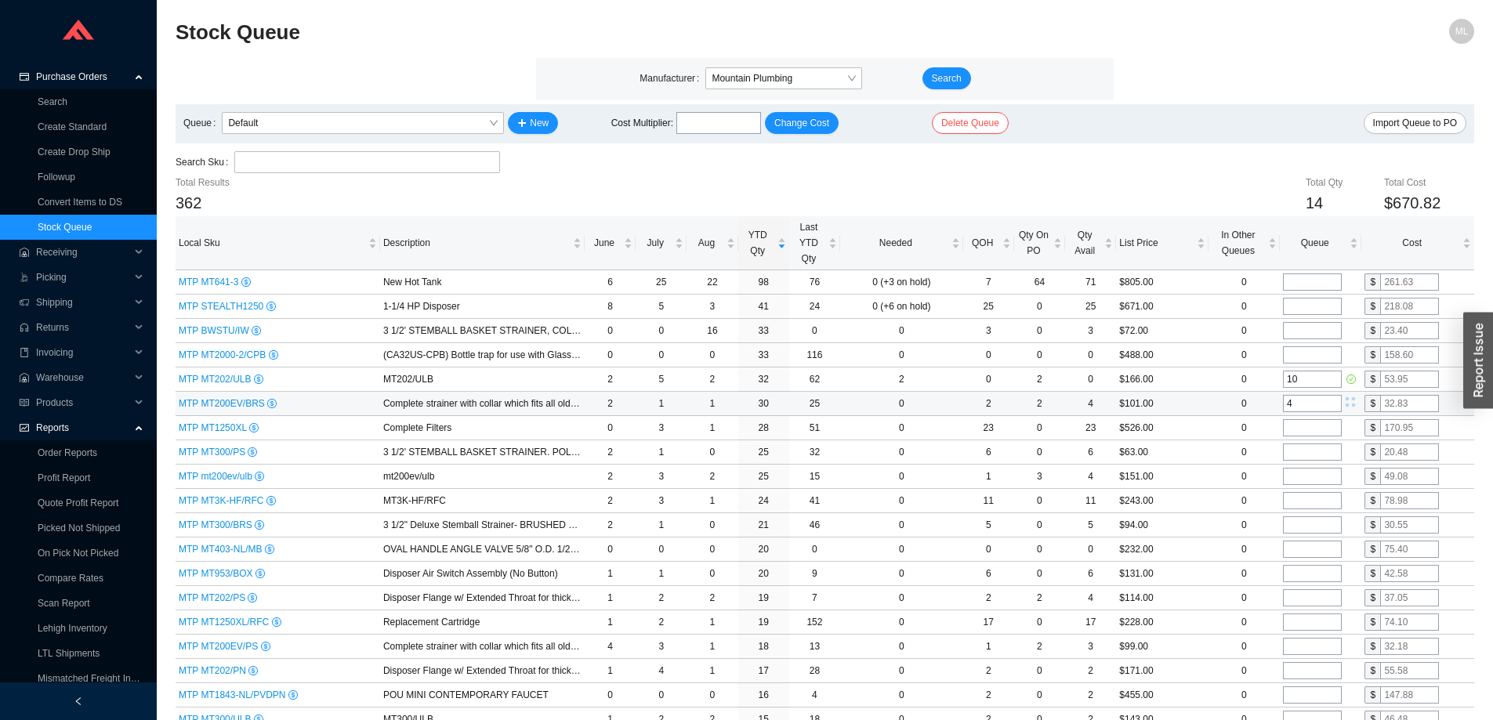
click at [1206, 404] on td "$101.00" at bounding box center [1162, 404] width 92 height 24
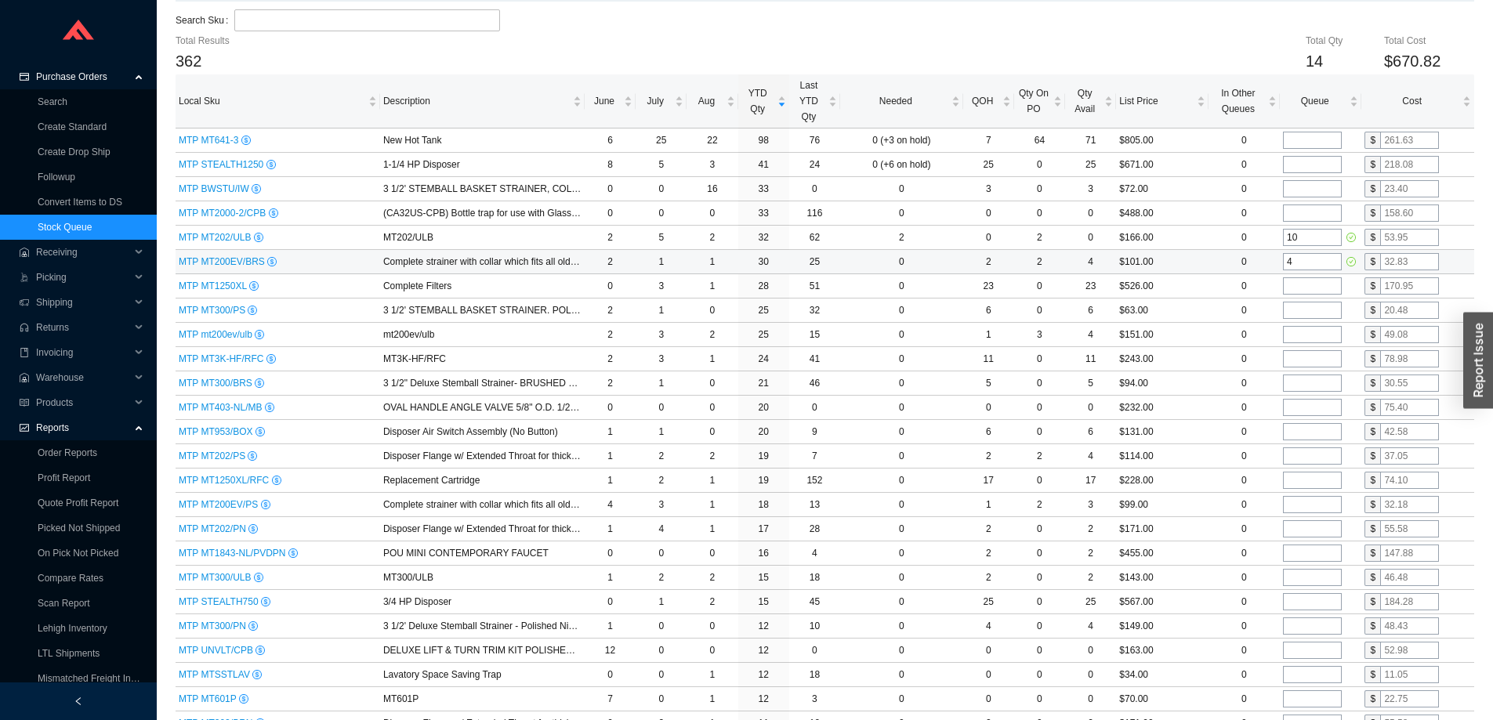
scroll to position [157, 0]
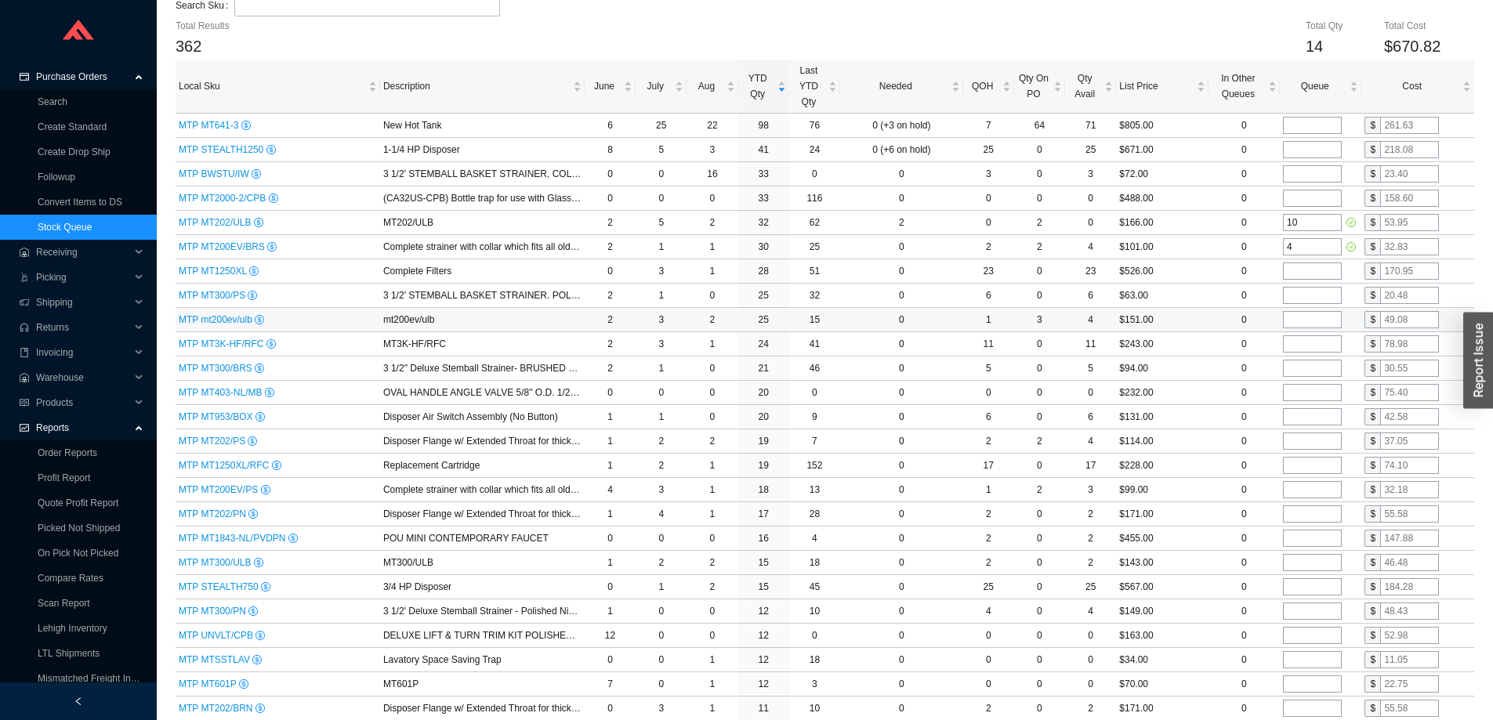
click at [1302, 320] on input "tel" at bounding box center [1312, 319] width 59 height 17
type input "3"
click at [1198, 318] on td "$151.00" at bounding box center [1162, 320] width 92 height 24
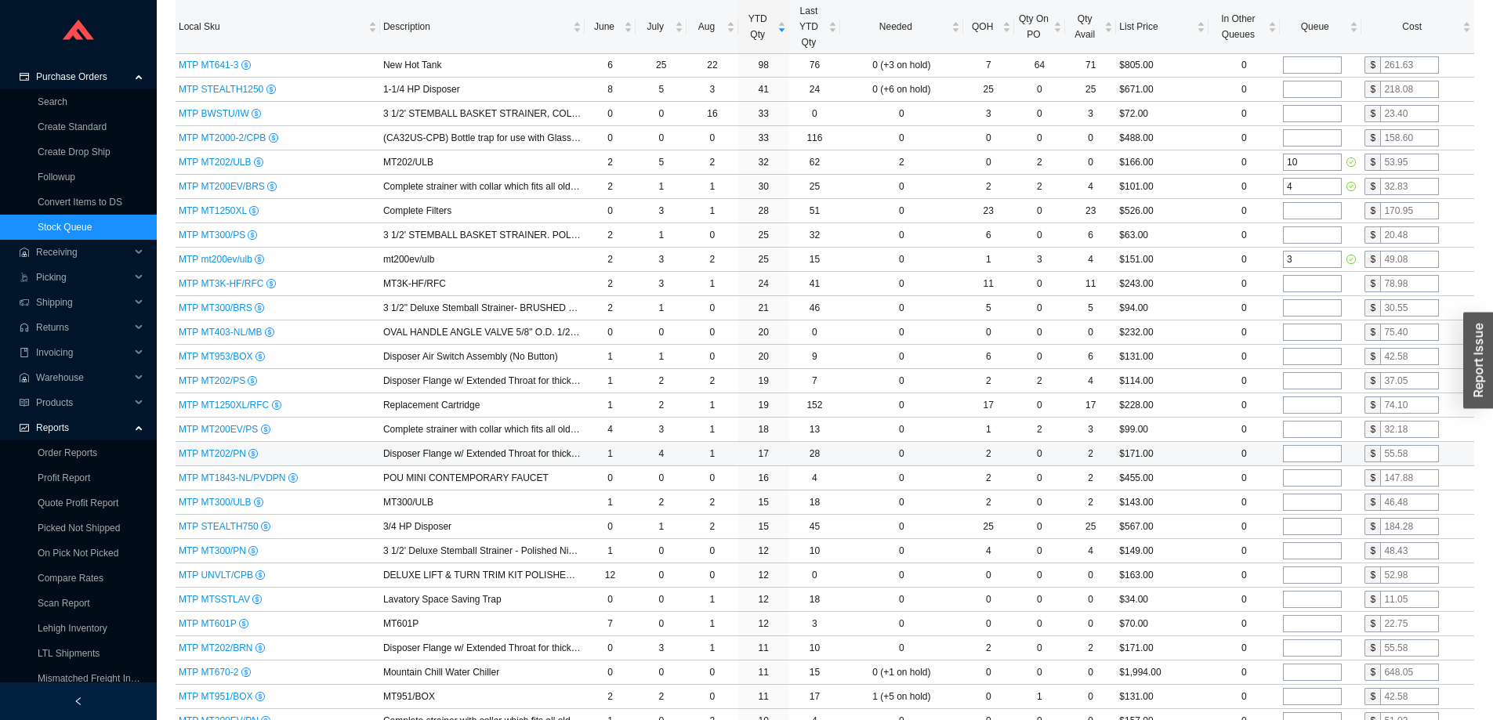
scroll to position [235, 0]
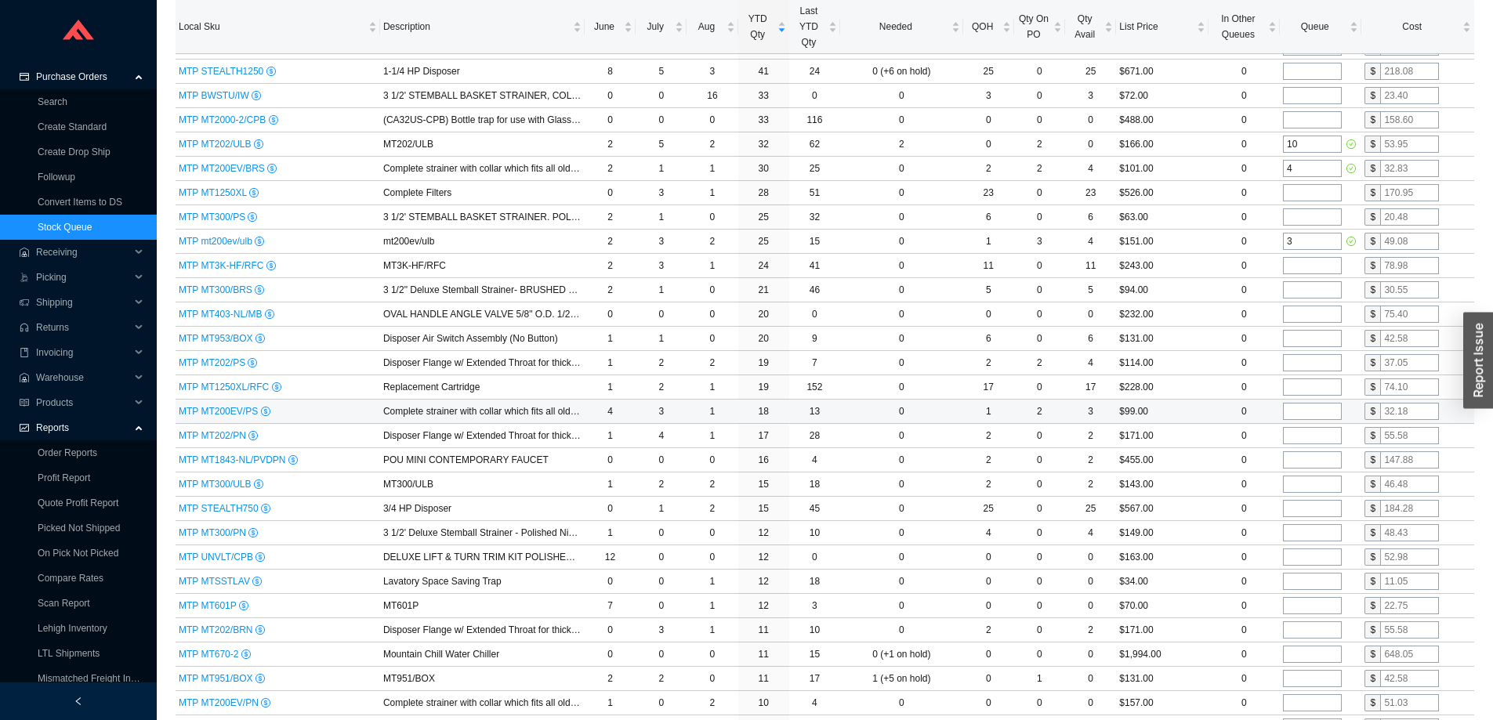
click at [1305, 412] on input "tel" at bounding box center [1312, 411] width 59 height 17
type input "2"
click at [1298, 434] on input "tel" at bounding box center [1312, 435] width 59 height 17
type input "2"
click at [1203, 436] on td "$171.00" at bounding box center [1162, 436] width 92 height 24
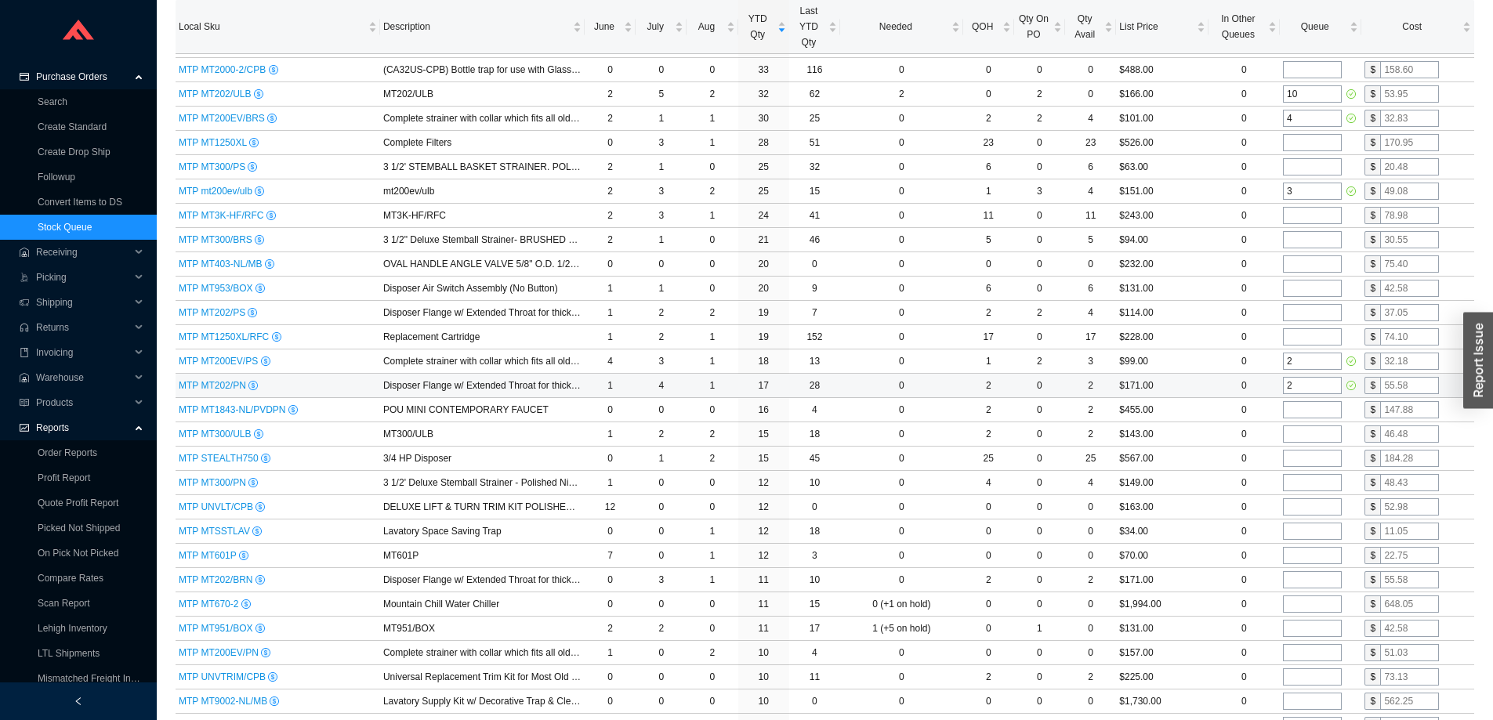
scroll to position [313, 0]
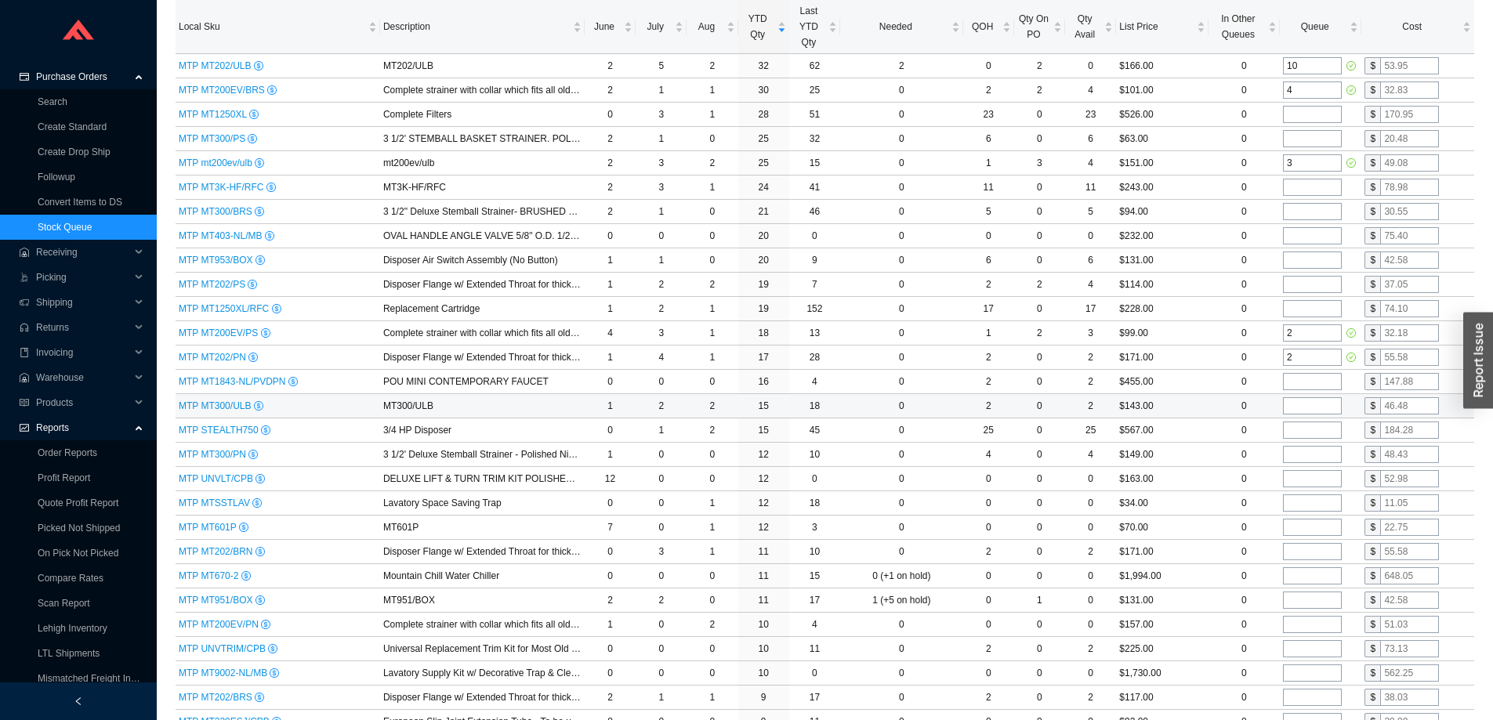
click at [1303, 408] on input "tel" at bounding box center [1312, 405] width 59 height 17
type input "2"
click at [1210, 406] on td "0" at bounding box center [1243, 406] width 71 height 24
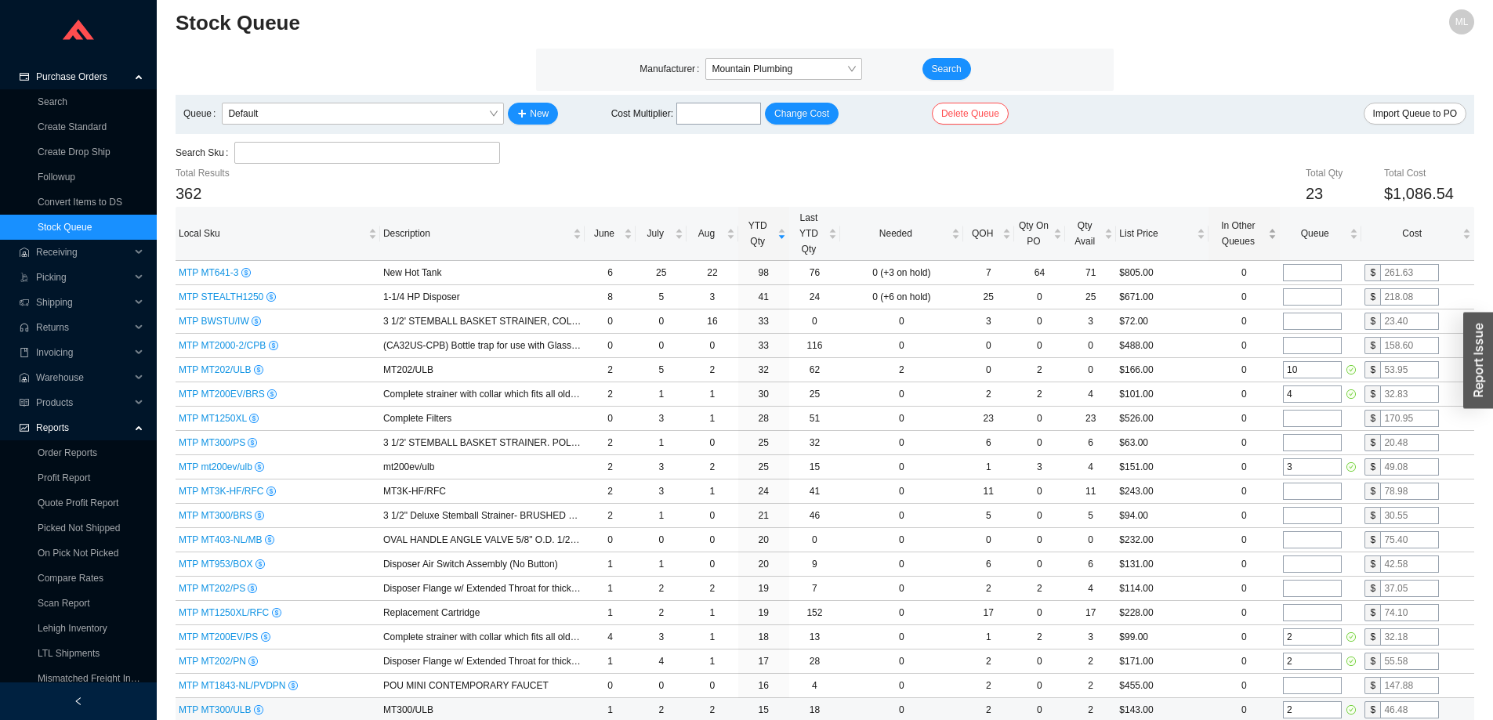
scroll to position [0, 0]
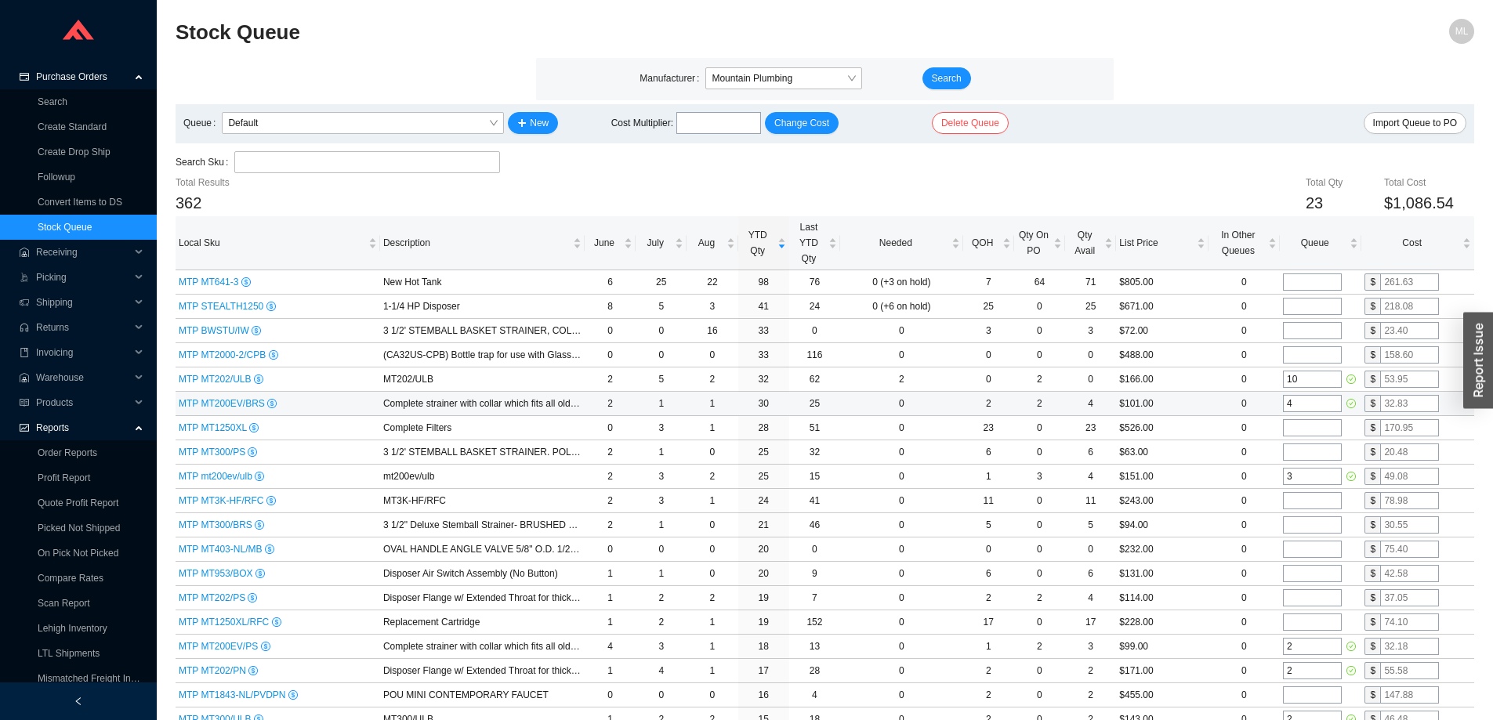
click at [1410, 404] on input "text" at bounding box center [1409, 403] width 59 height 17
type input "22.77"
click at [1192, 476] on td "$151.00" at bounding box center [1162, 477] width 92 height 24
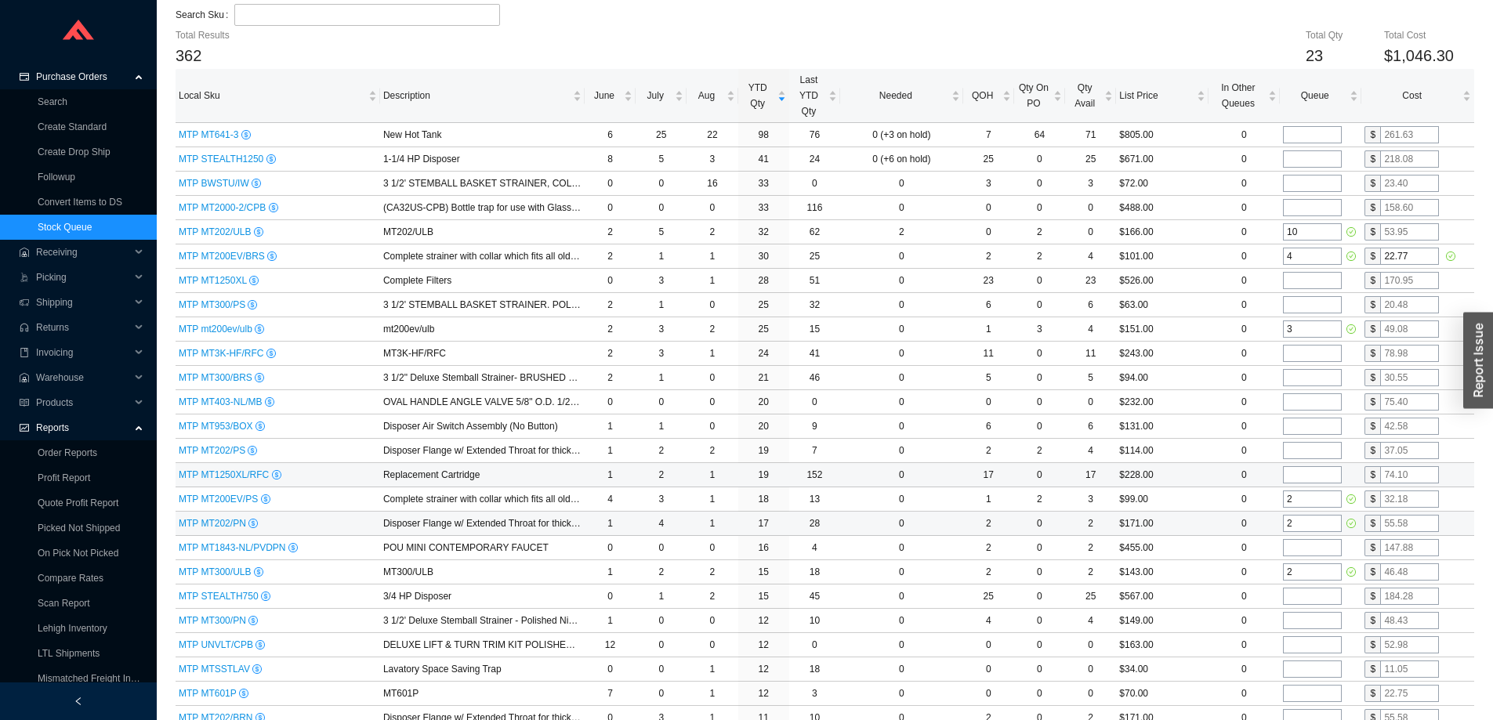
scroll to position [157, 0]
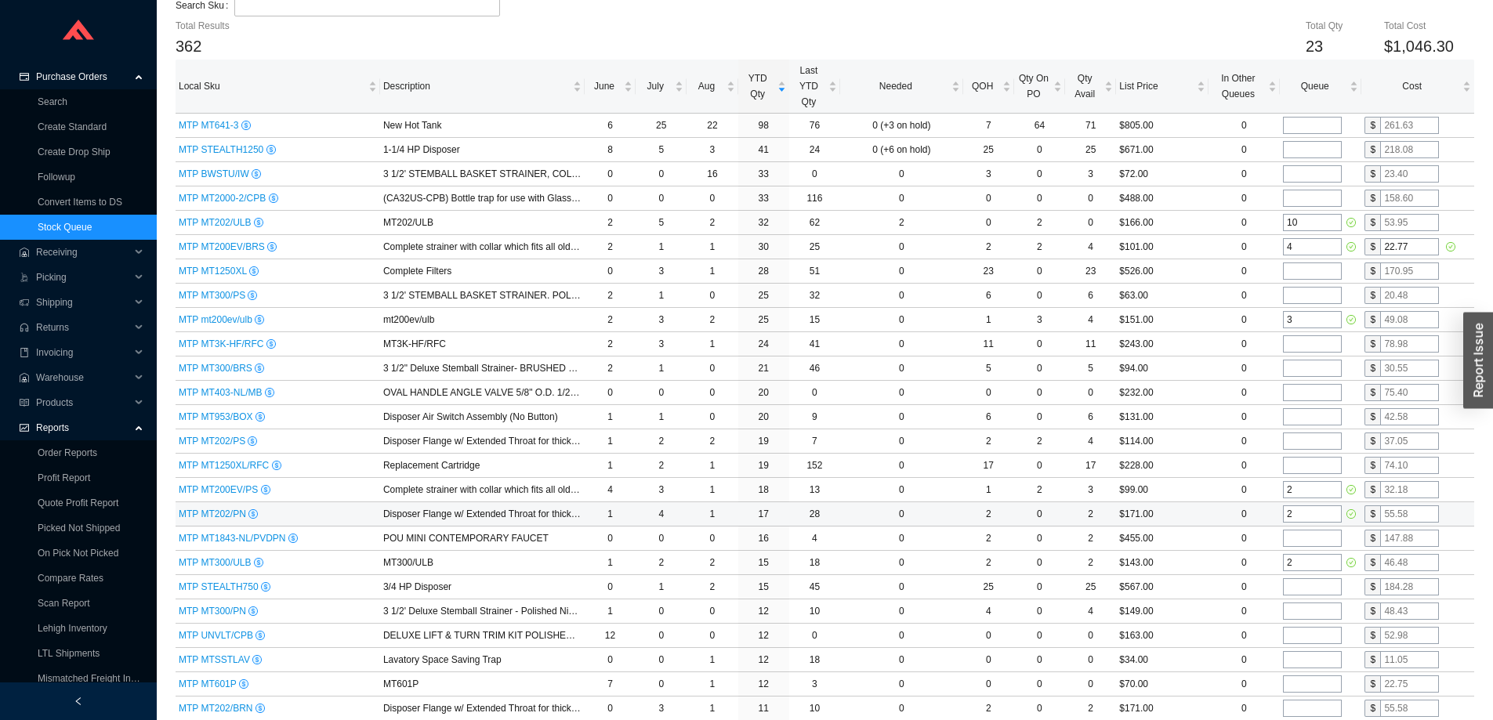
click at [1419, 514] on input "text" at bounding box center [1409, 513] width 59 height 17
type input "38.39"
click at [1191, 507] on td "$171.00" at bounding box center [1162, 514] width 92 height 24
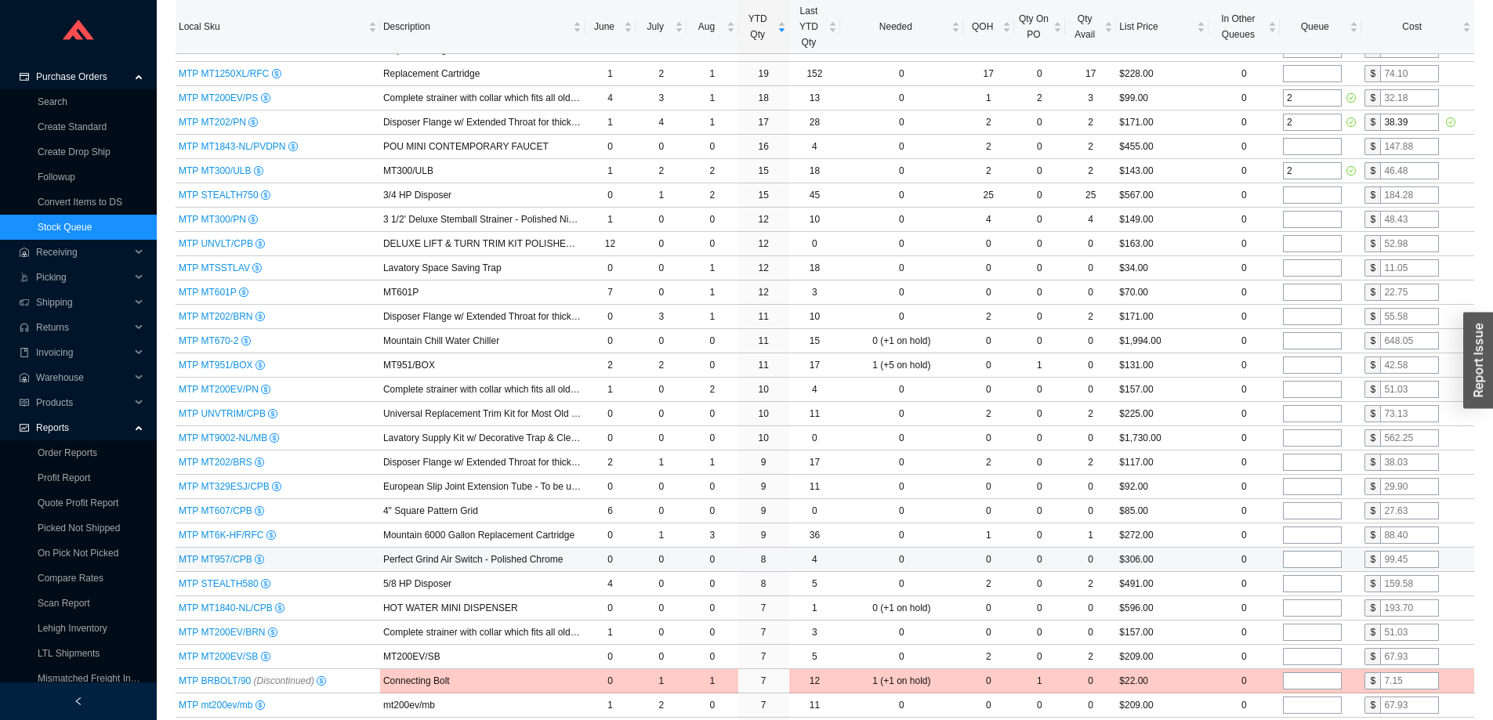
scroll to position [627, 0]
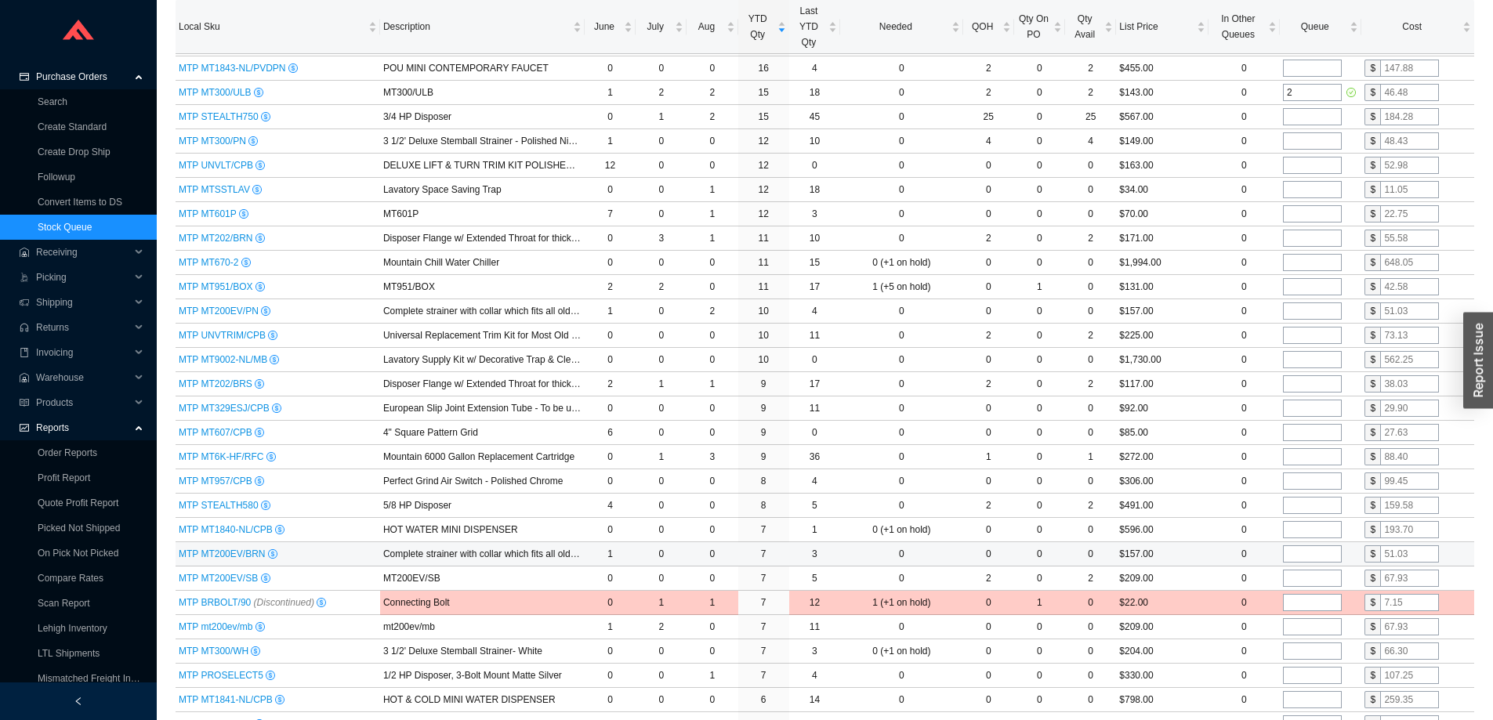
click at [1305, 556] on input "tel" at bounding box center [1312, 553] width 59 height 17
type input "1"
click at [1418, 550] on input "text" at bounding box center [1409, 553] width 59 height 17
type input "35.57"
click at [1211, 527] on td "0" at bounding box center [1243, 530] width 71 height 24
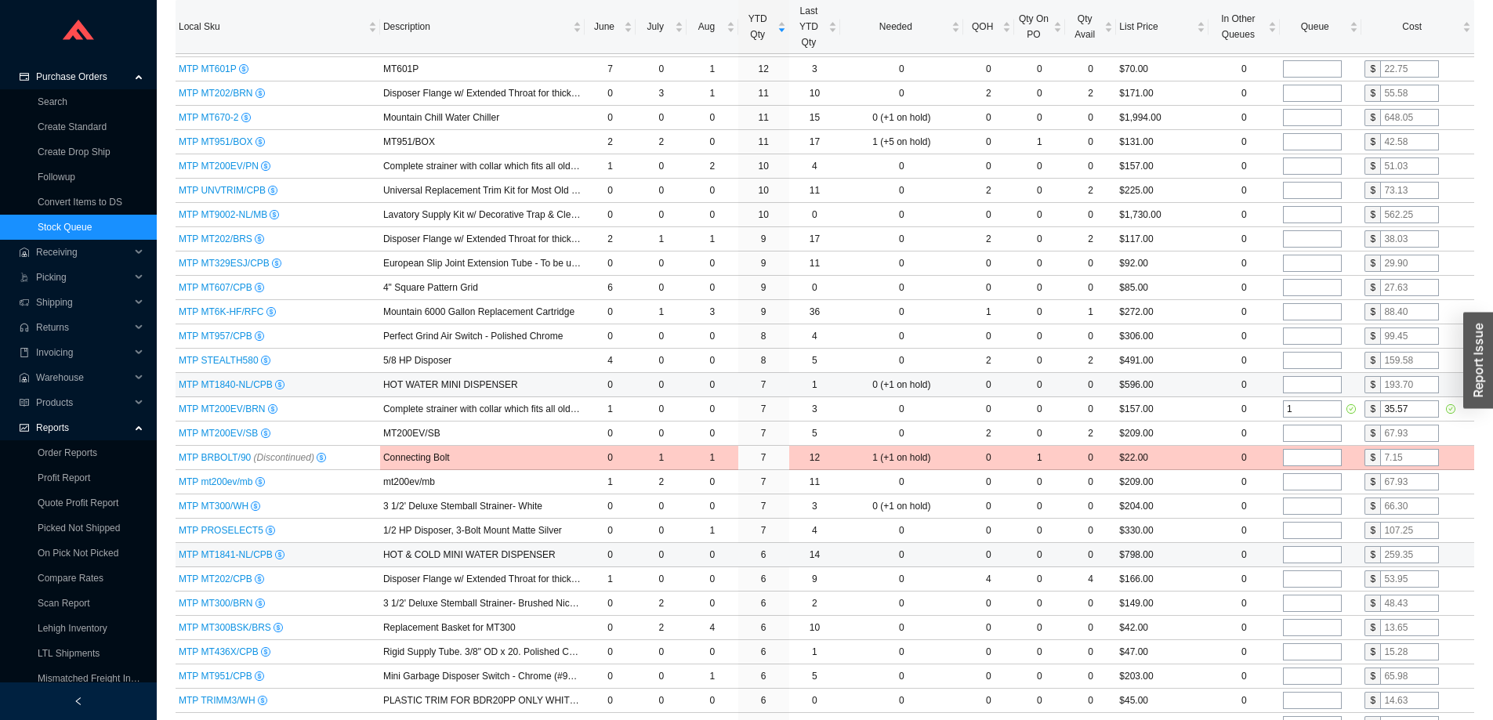
scroll to position [784, 0]
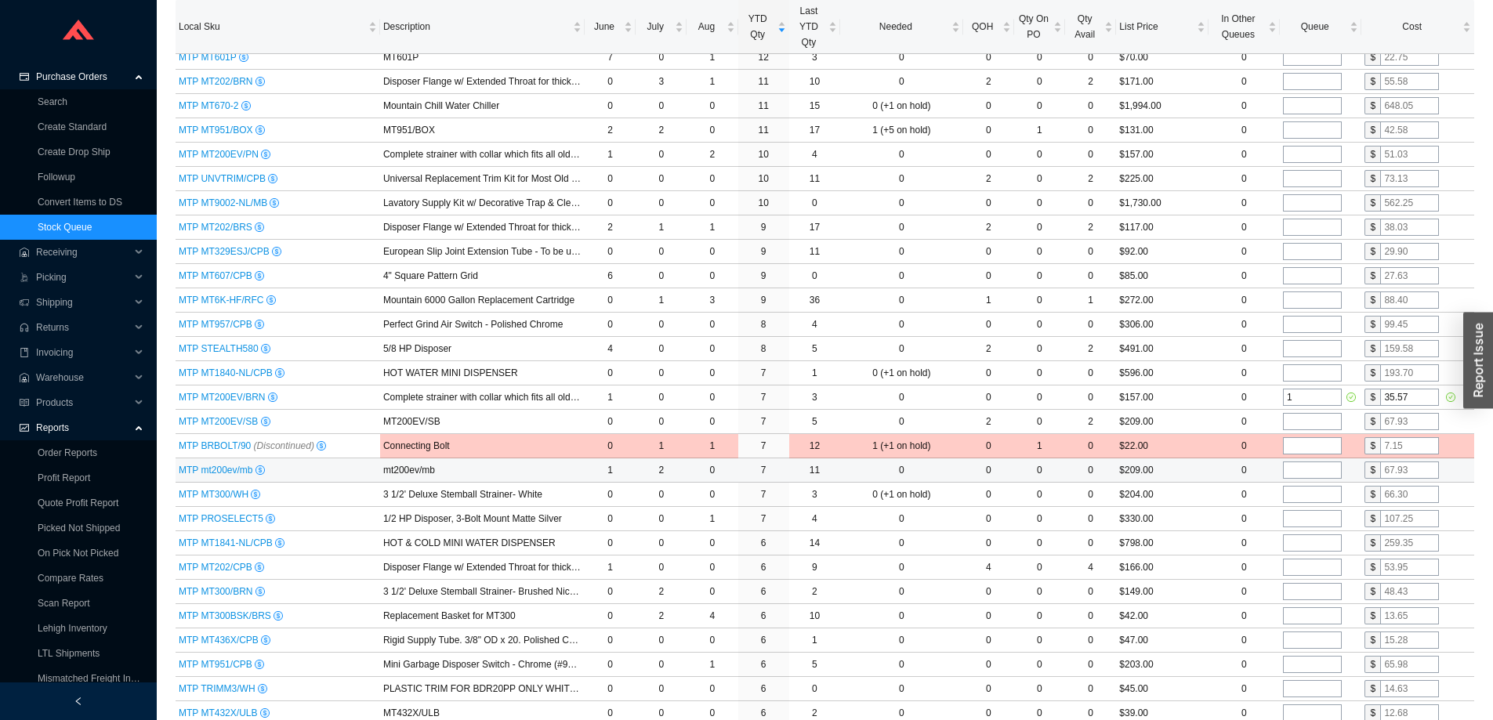
click at [221, 469] on span "MTP mt200ev/mb" at bounding box center [217, 470] width 77 height 11
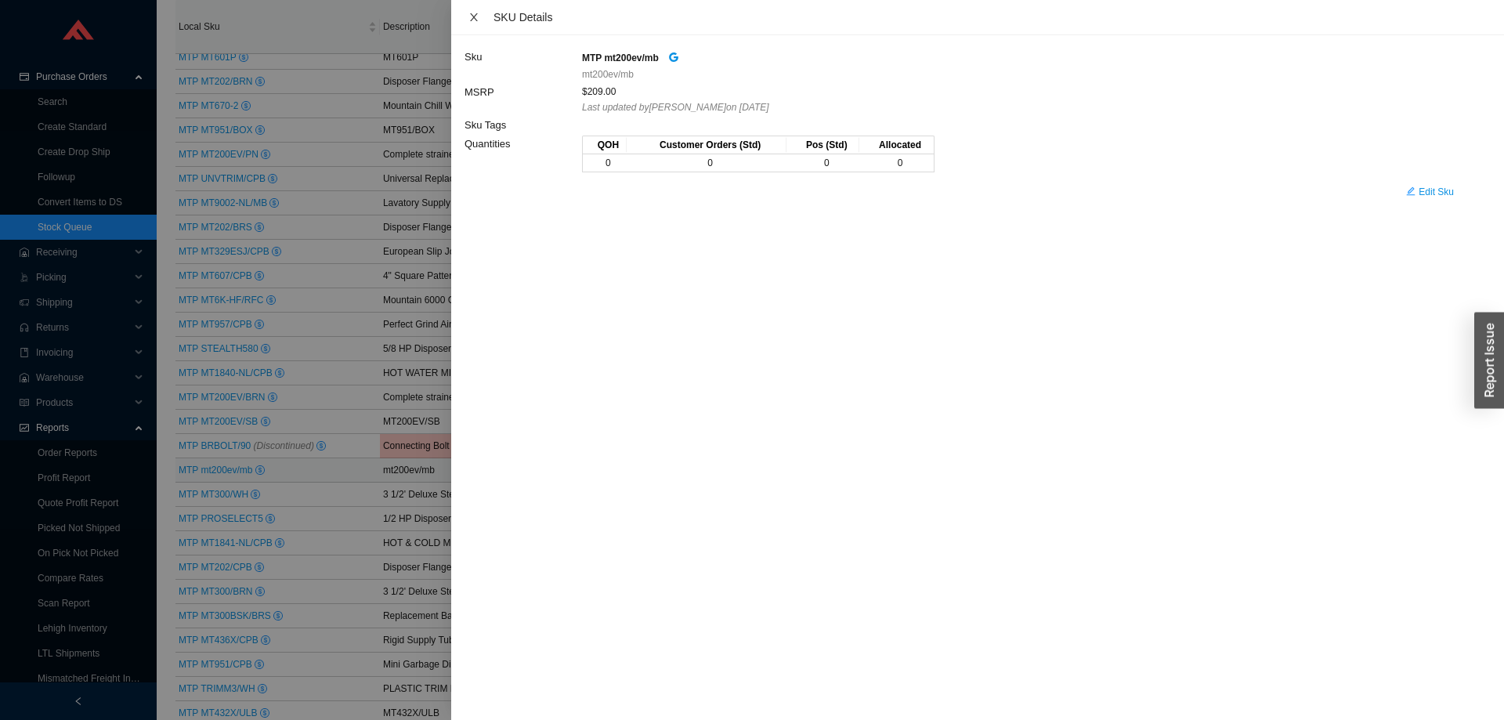
click at [470, 13] on icon "close" at bounding box center [474, 17] width 11 height 11
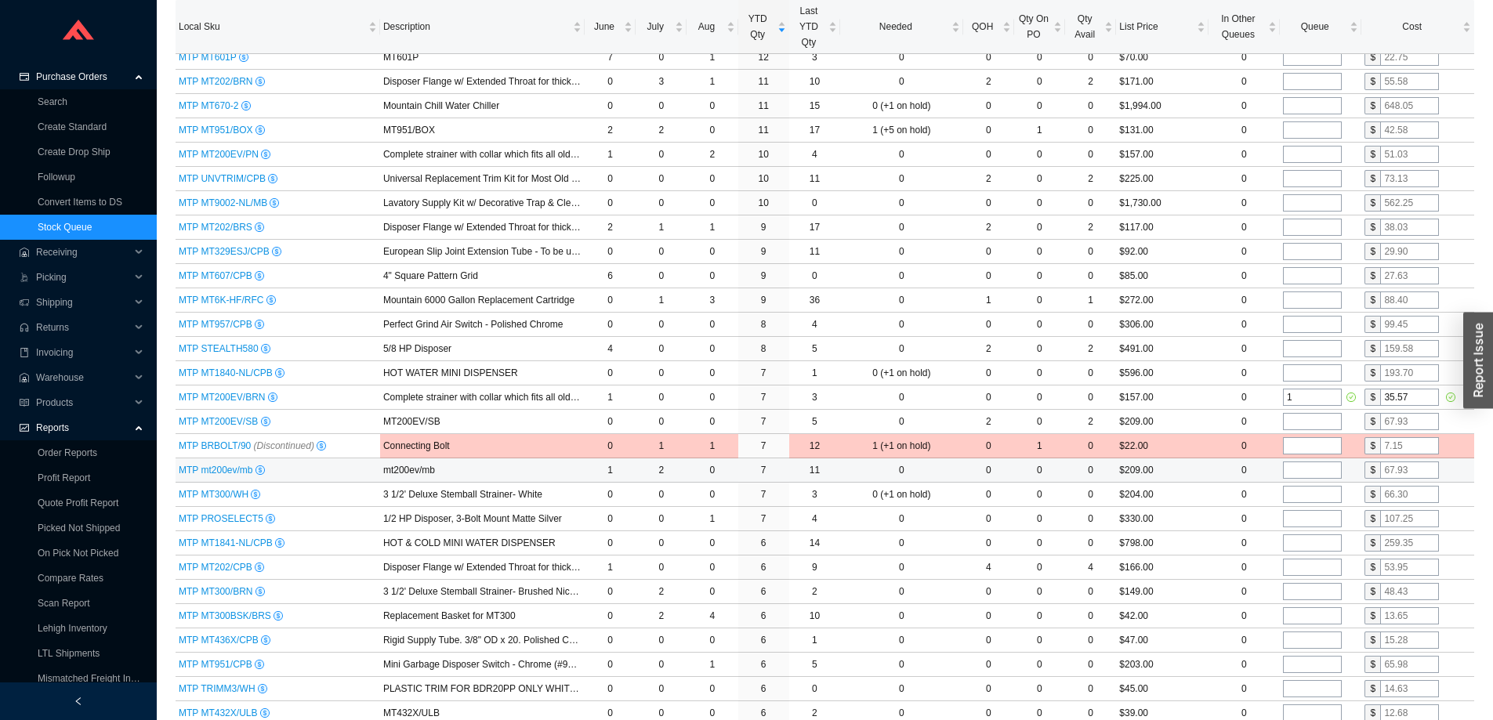
click at [1304, 470] on input "tel" at bounding box center [1312, 470] width 59 height 17
type input "2"
click at [1406, 470] on input "text" at bounding box center [1409, 470] width 59 height 17
type input "37.37"
click at [1198, 493] on td "$204.00" at bounding box center [1162, 495] width 92 height 24
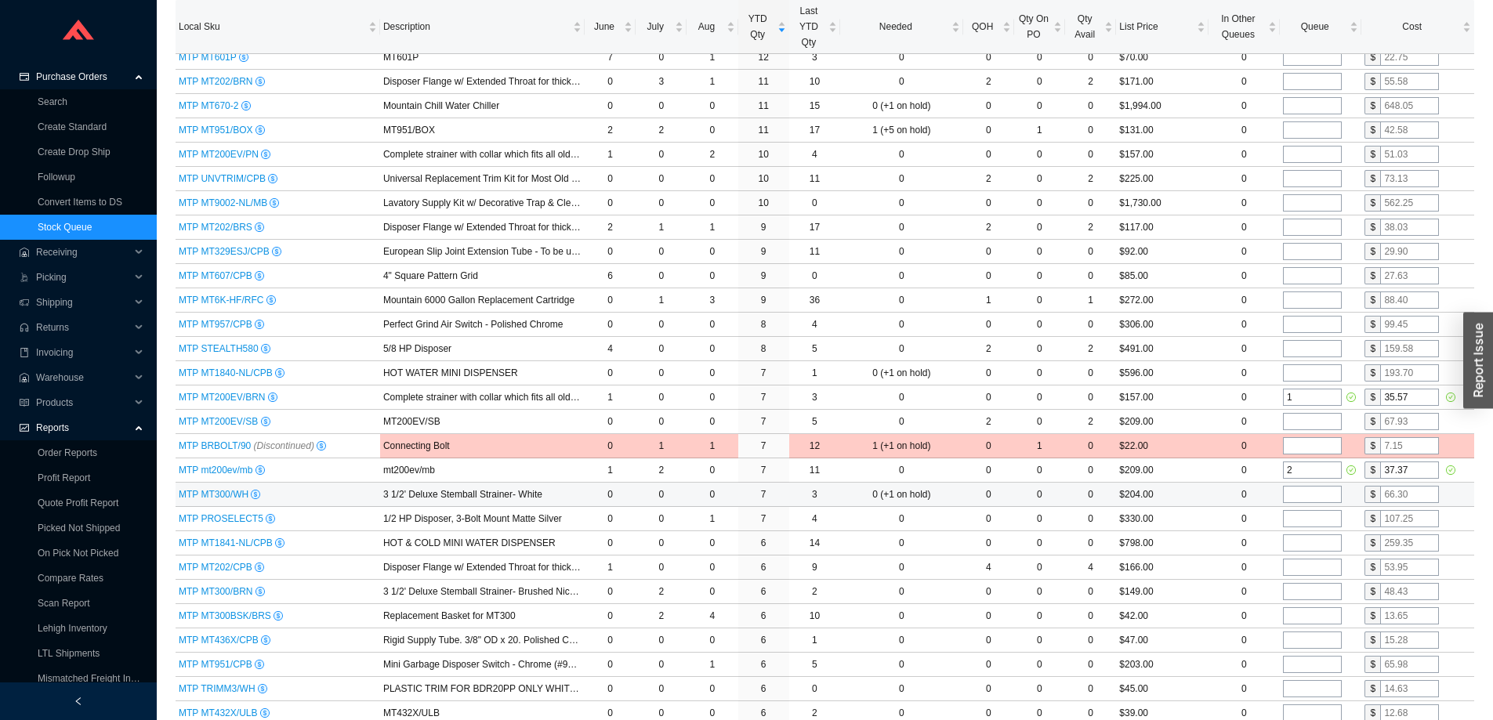
click at [1316, 495] on input "tel" at bounding box center [1312, 494] width 59 height 17
type input "1"
drag, startPoint x: 1308, startPoint y: 495, endPoint x: 1257, endPoint y: 498, distance: 51.0
click at [1257, 498] on tr "MTP MT300/WH 3 1/2' Deluxe Stemball Strainer- White 0 0 0 7 3 0 (+1 on hold) 0 …" at bounding box center [825, 495] width 1298 height 24
click at [1228, 494] on td "0" at bounding box center [1243, 495] width 71 height 24
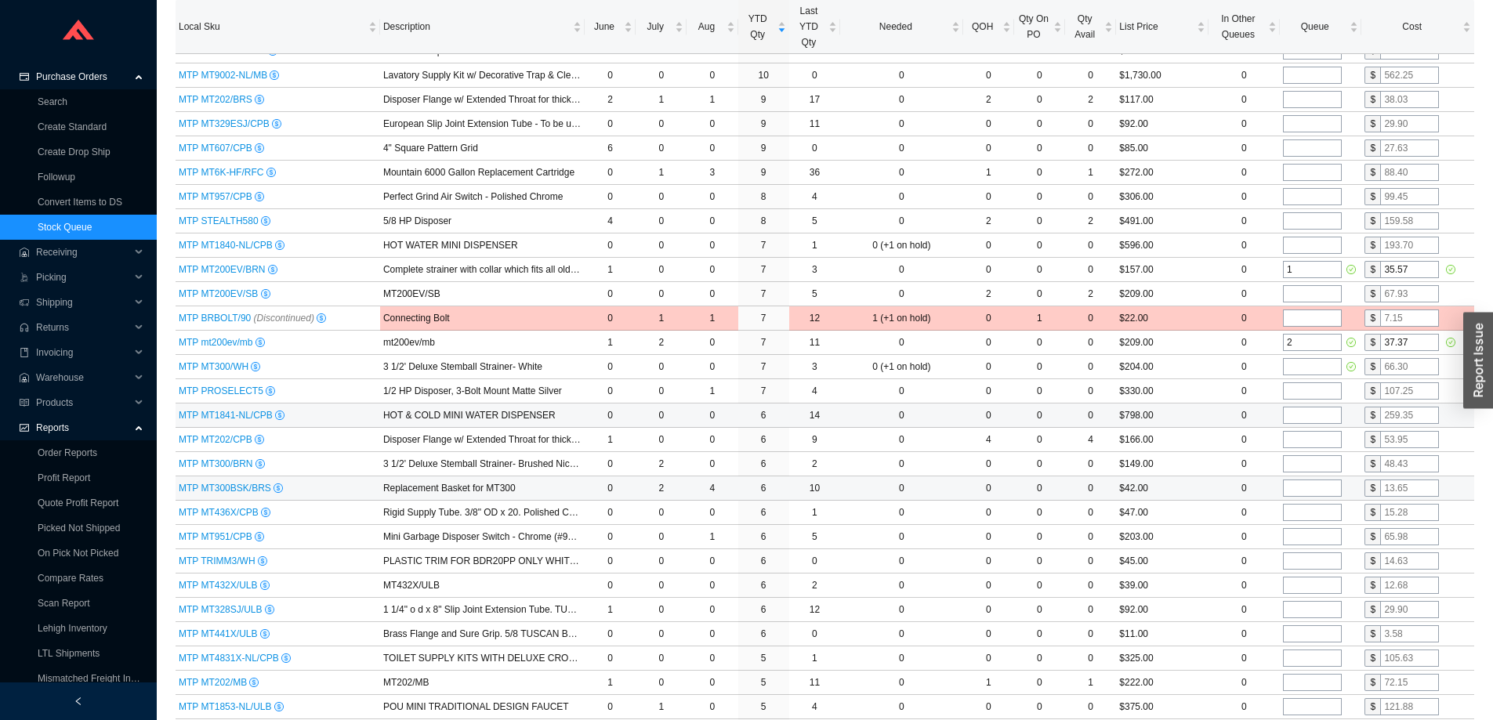
scroll to position [940, 0]
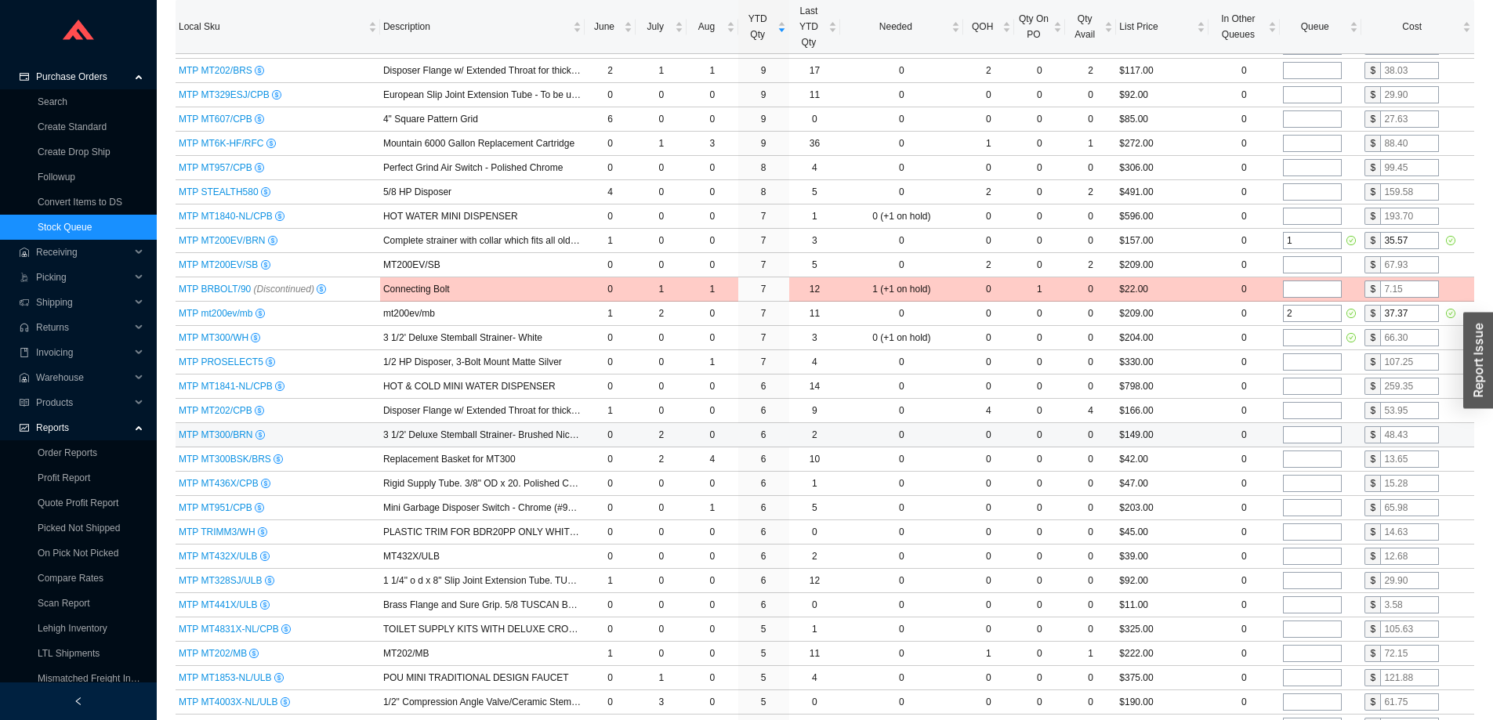
click at [1313, 435] on input "tel" at bounding box center [1312, 434] width 59 height 17
type input "1"
click at [1416, 435] on input "text" at bounding box center [1409, 434] width 59 height 17
type input "33.53"
click at [1179, 424] on td "$149.00" at bounding box center [1162, 435] width 92 height 24
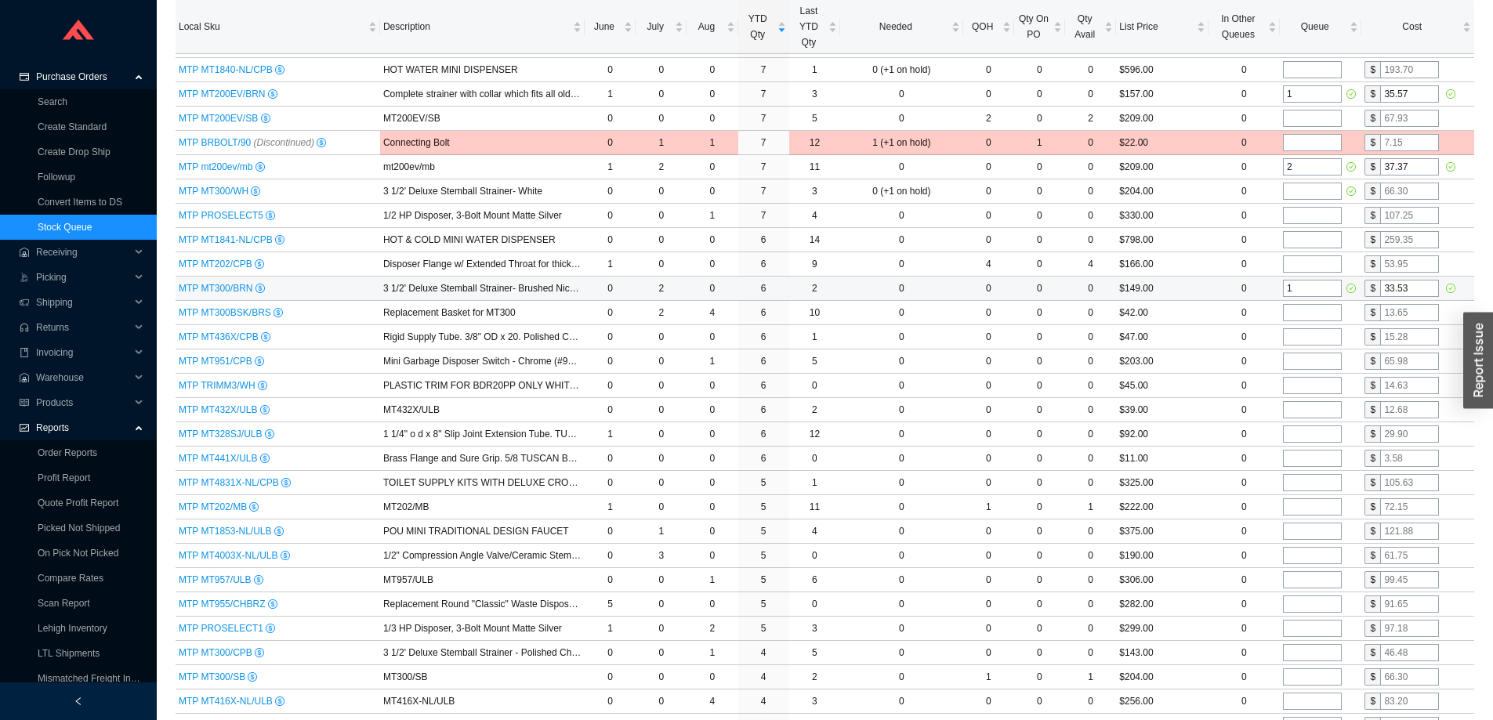
scroll to position [1097, 0]
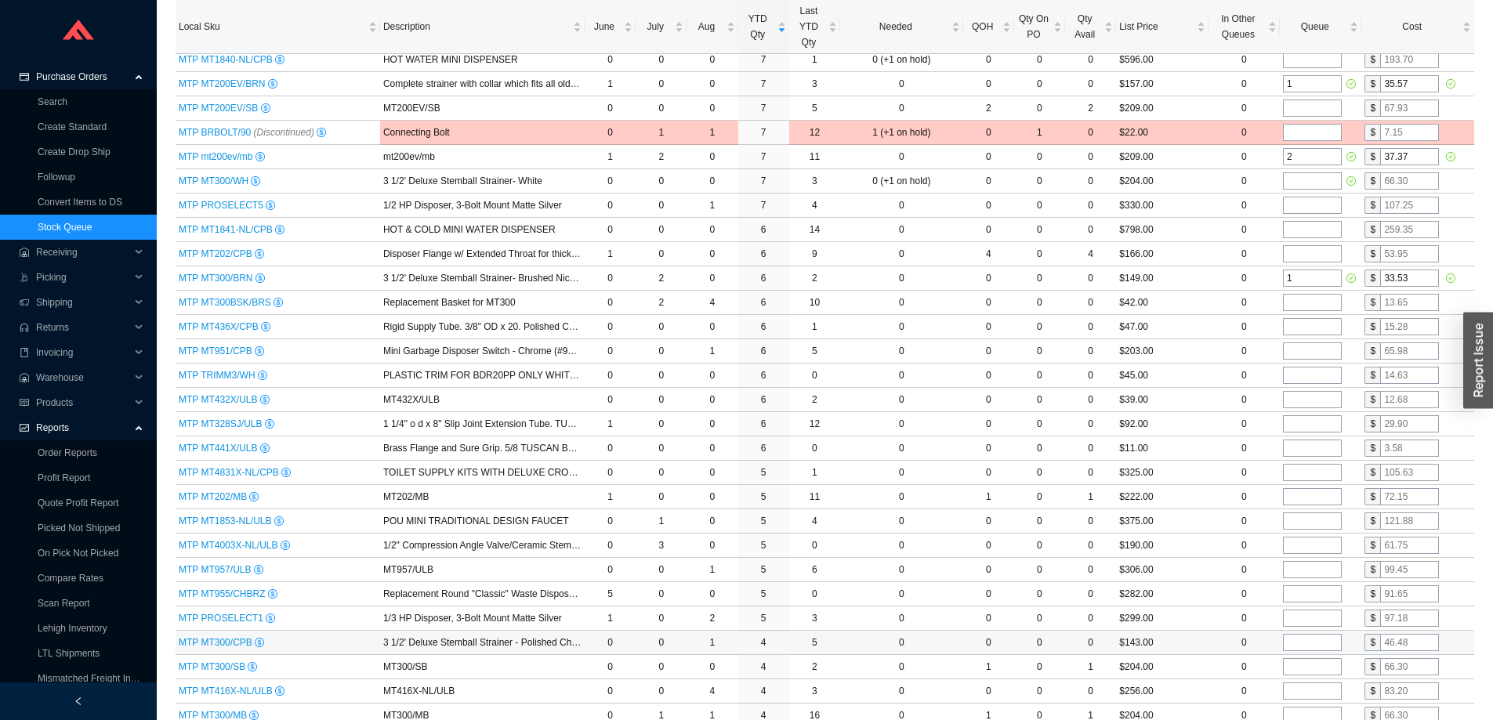
click at [1314, 643] on input "tel" at bounding box center [1312, 642] width 59 height 17
type input "1"
click at [1409, 640] on input "text" at bounding box center [1409, 642] width 59 height 17
type input "32.25"
click at [1208, 588] on td "0" at bounding box center [1243, 594] width 71 height 24
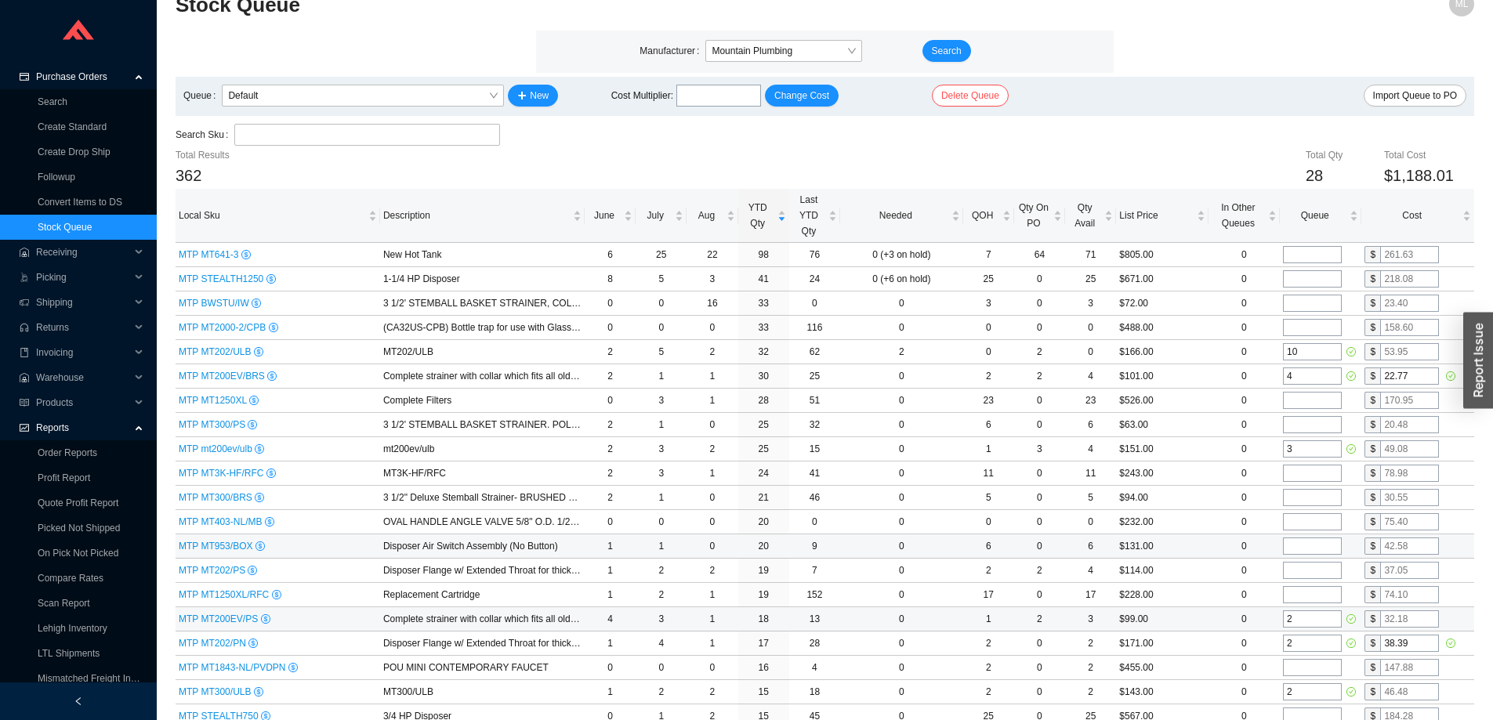
scroll to position [0, 0]
